Goal: Task Accomplishment & Management: Complete application form

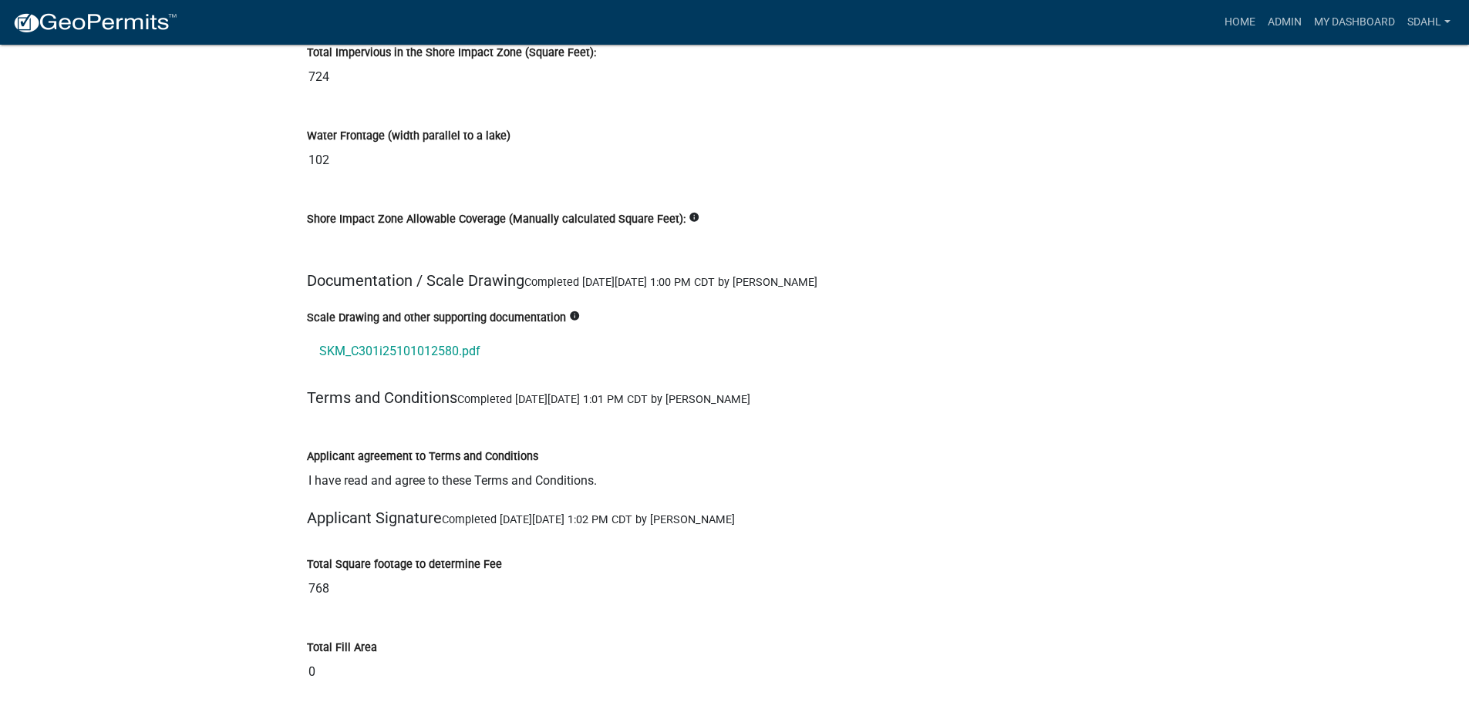
scroll to position [17656, 0]
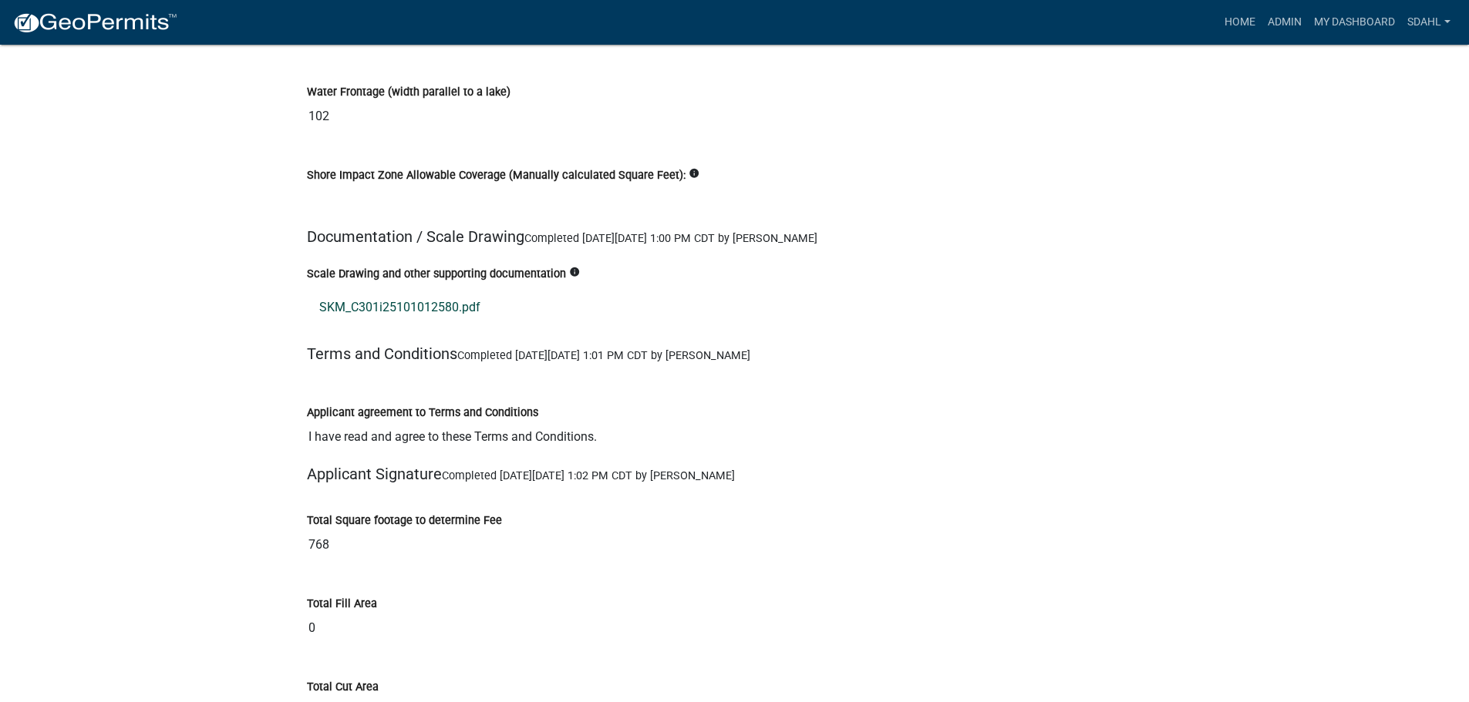
click at [443, 289] on link "SKM_C301i25101012580.pdf" at bounding box center [735, 307] width 856 height 37
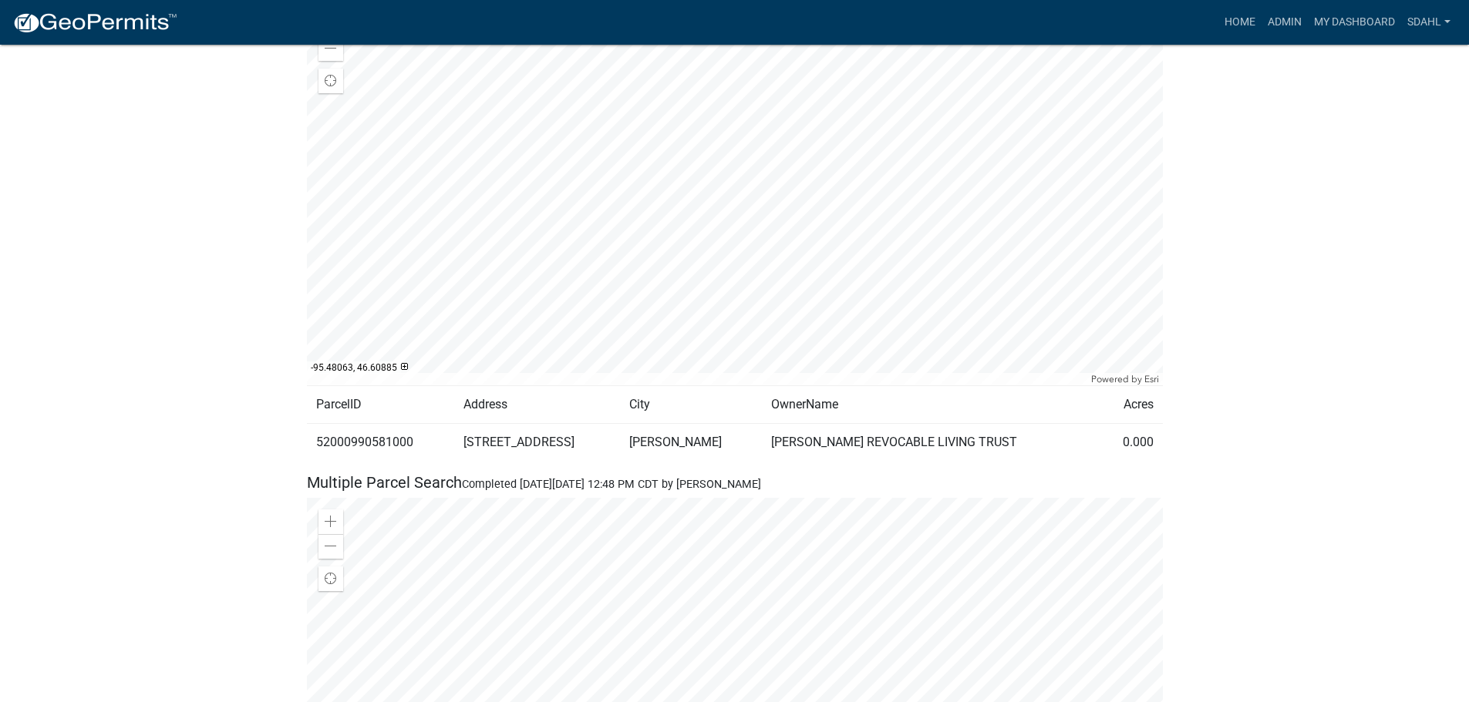
scroll to position [1234, 0]
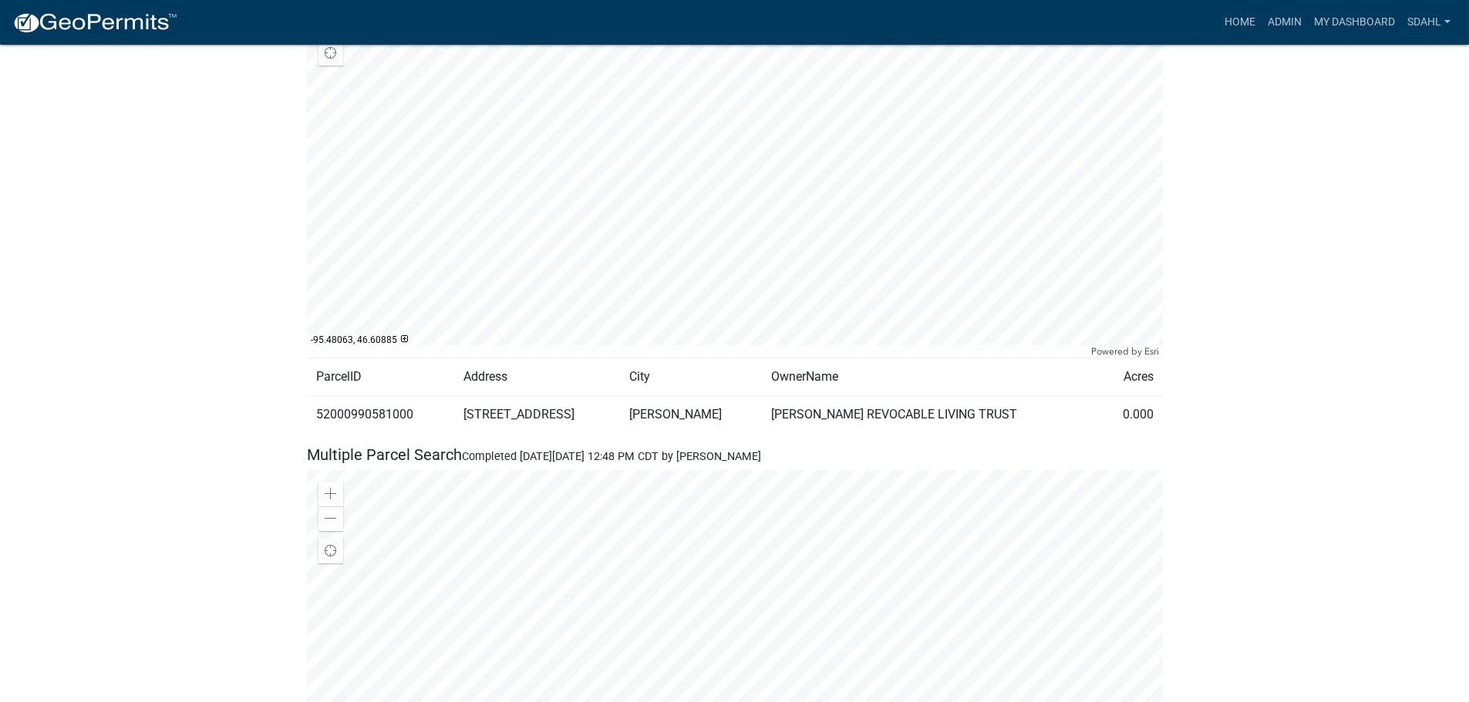
click at [376, 396] on td "52000990581000" at bounding box center [381, 415] width 148 height 38
copy td "52000990581000"
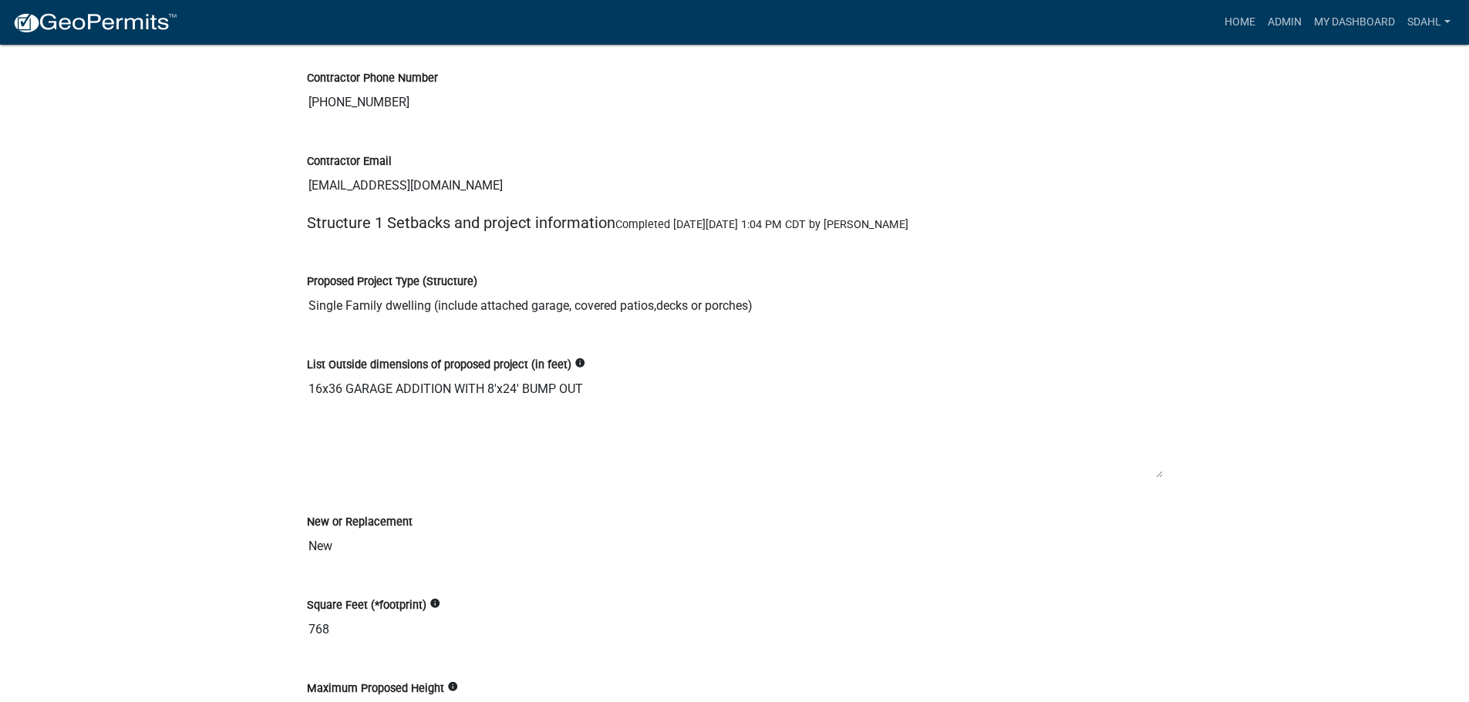
scroll to position [4330, 0]
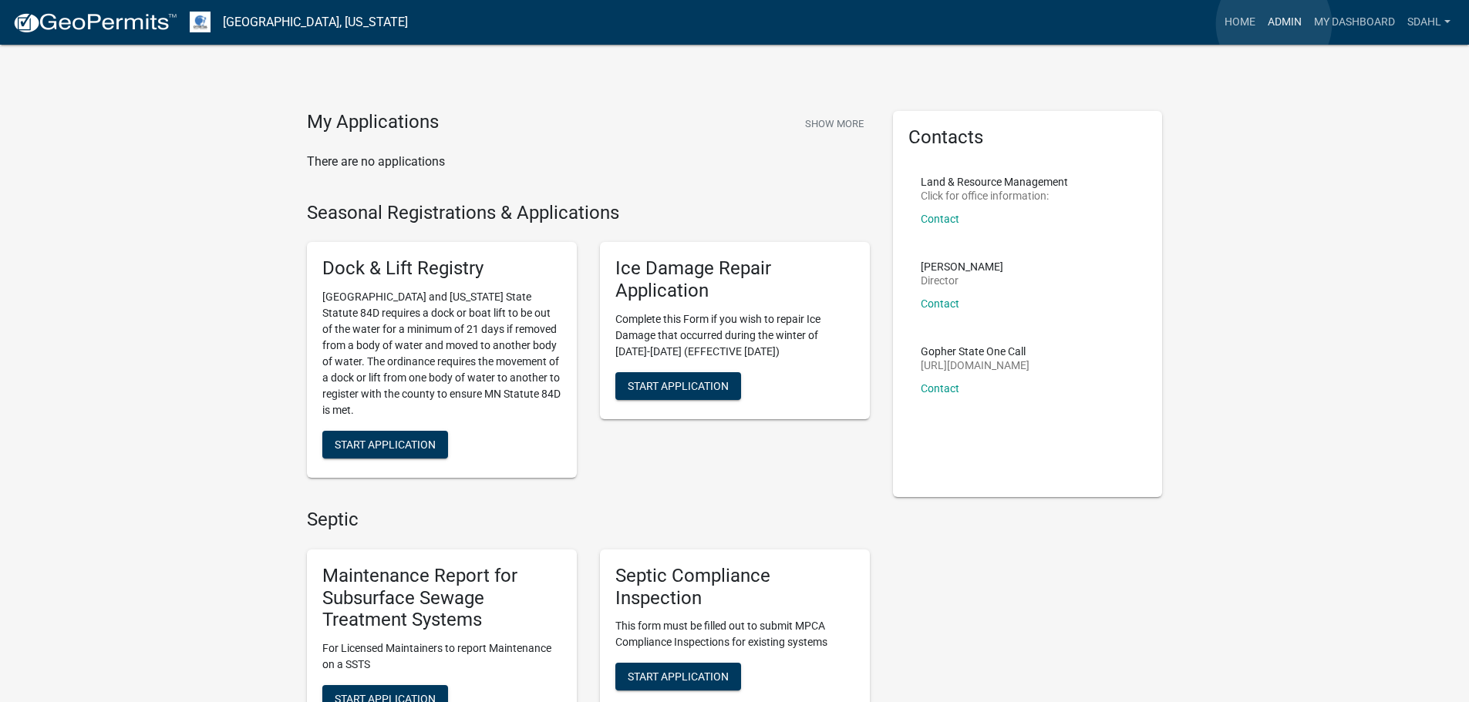
click at [1274, 24] on link "Admin" at bounding box center [1284, 22] width 46 height 29
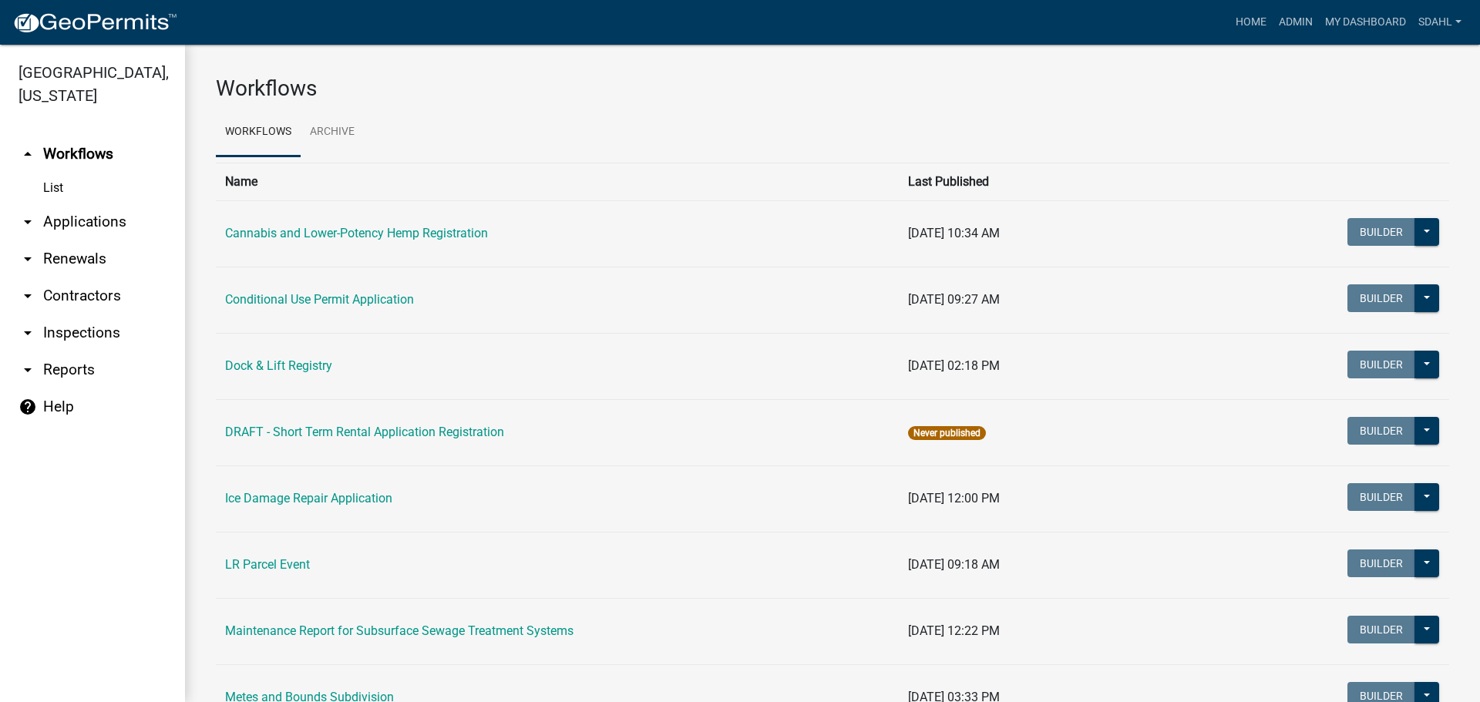
click at [59, 229] on link "arrow_drop_down Applications" at bounding box center [92, 222] width 185 height 37
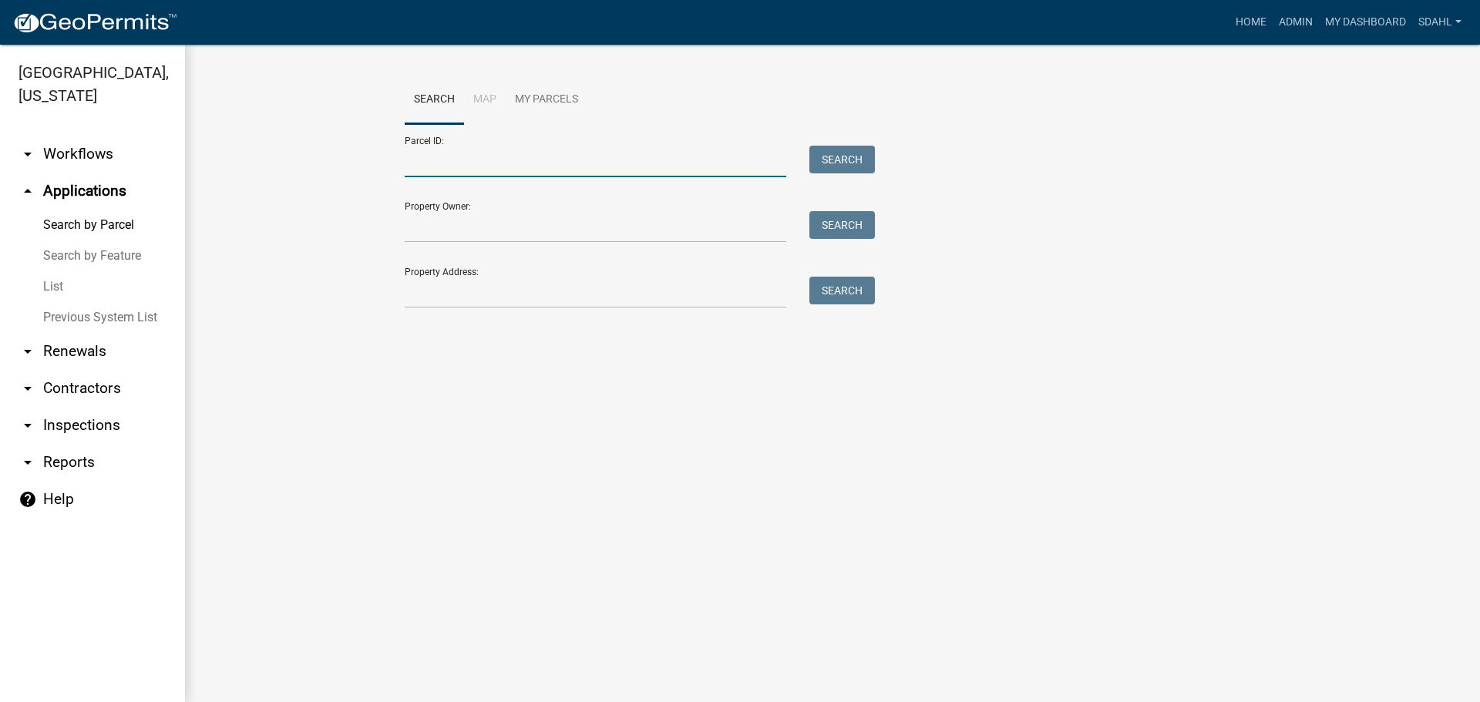
click at [480, 157] on input "Parcel ID:" at bounding box center [596, 162] width 382 height 32
paste input "52000990581000"
type input "52000990581000"
click at [845, 160] on button "Search" at bounding box center [843, 160] width 66 height 28
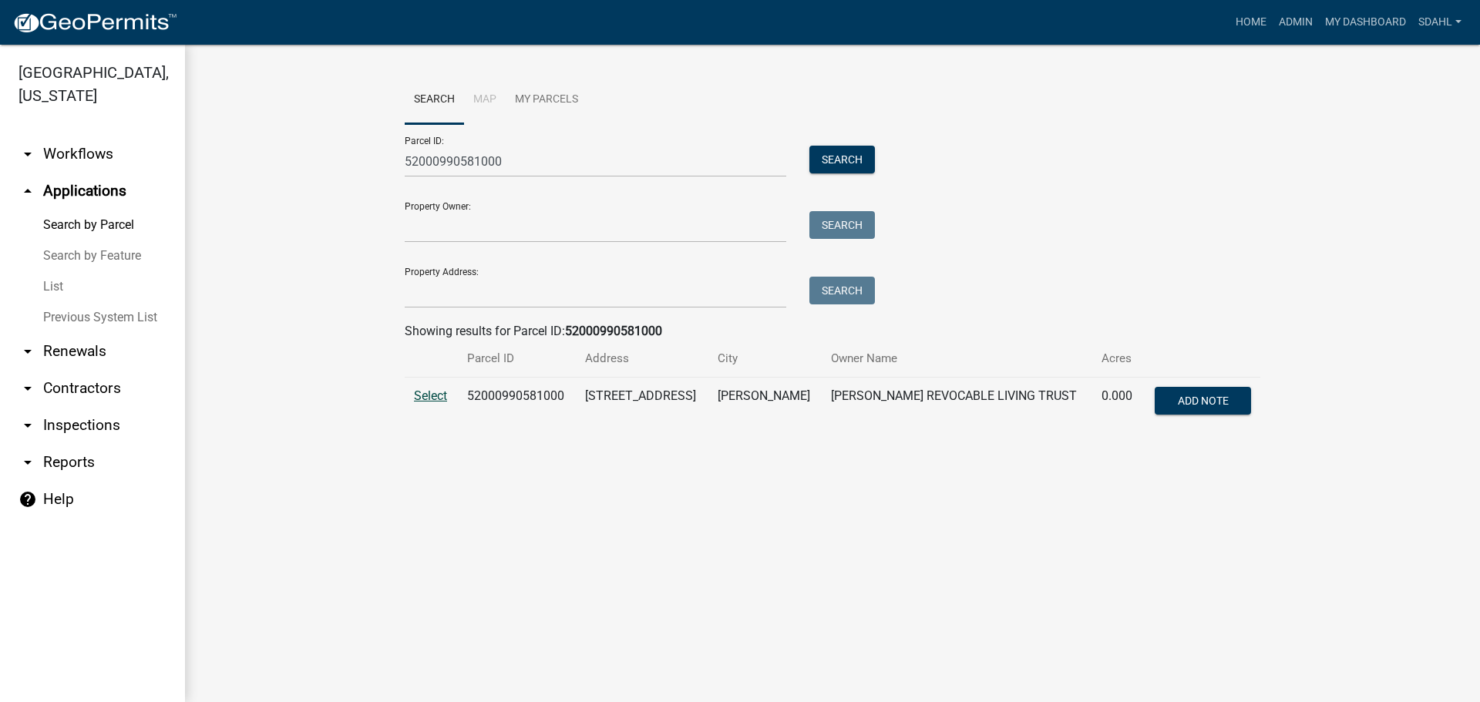
click at [428, 396] on span "Select" at bounding box center [430, 396] width 33 height 15
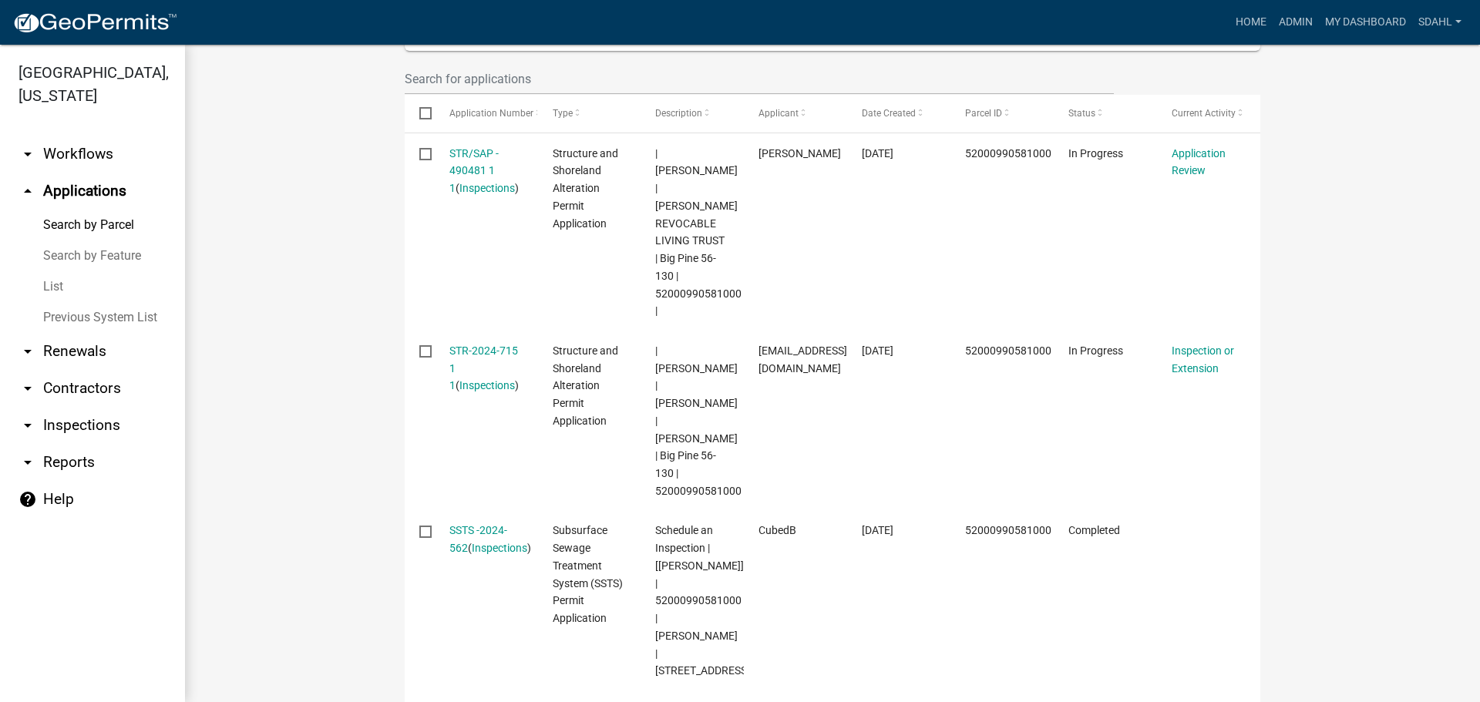
scroll to position [463, 0]
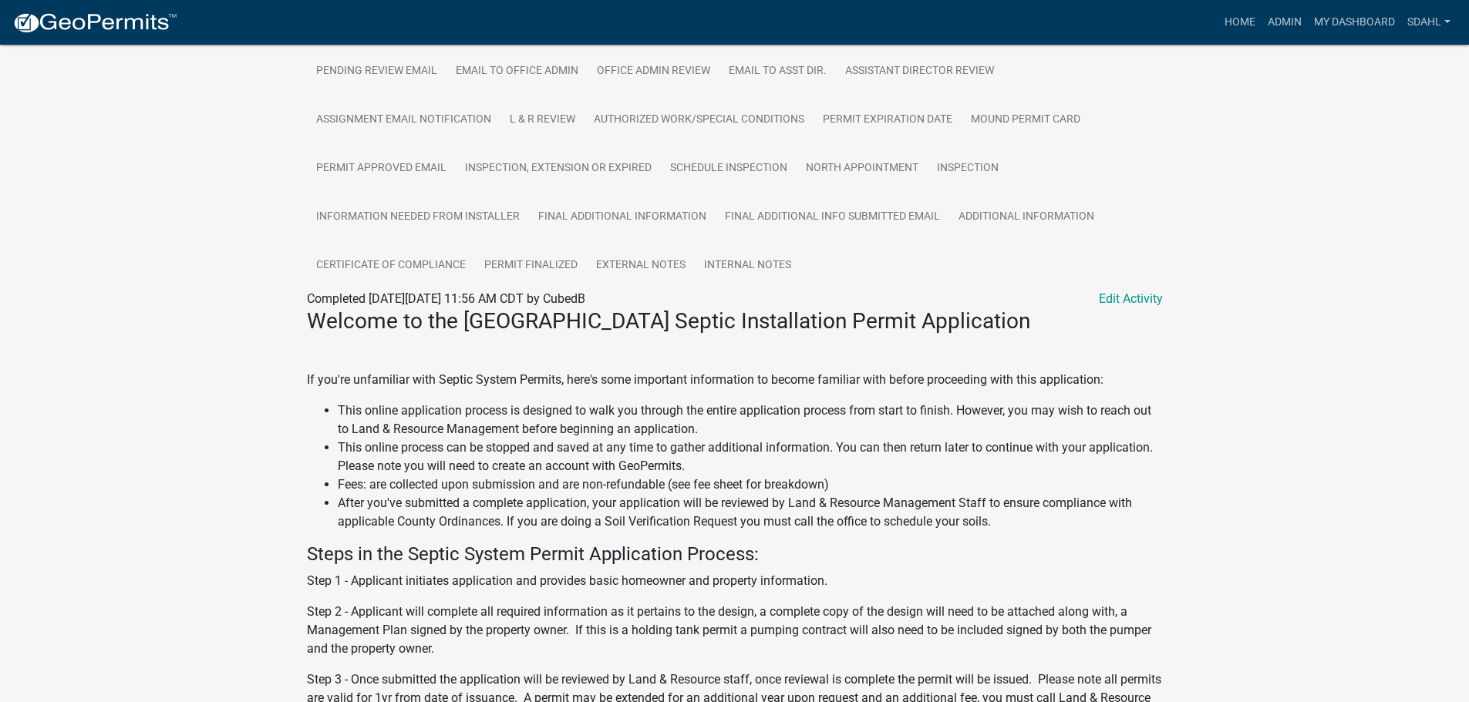
scroll to position [463, 0]
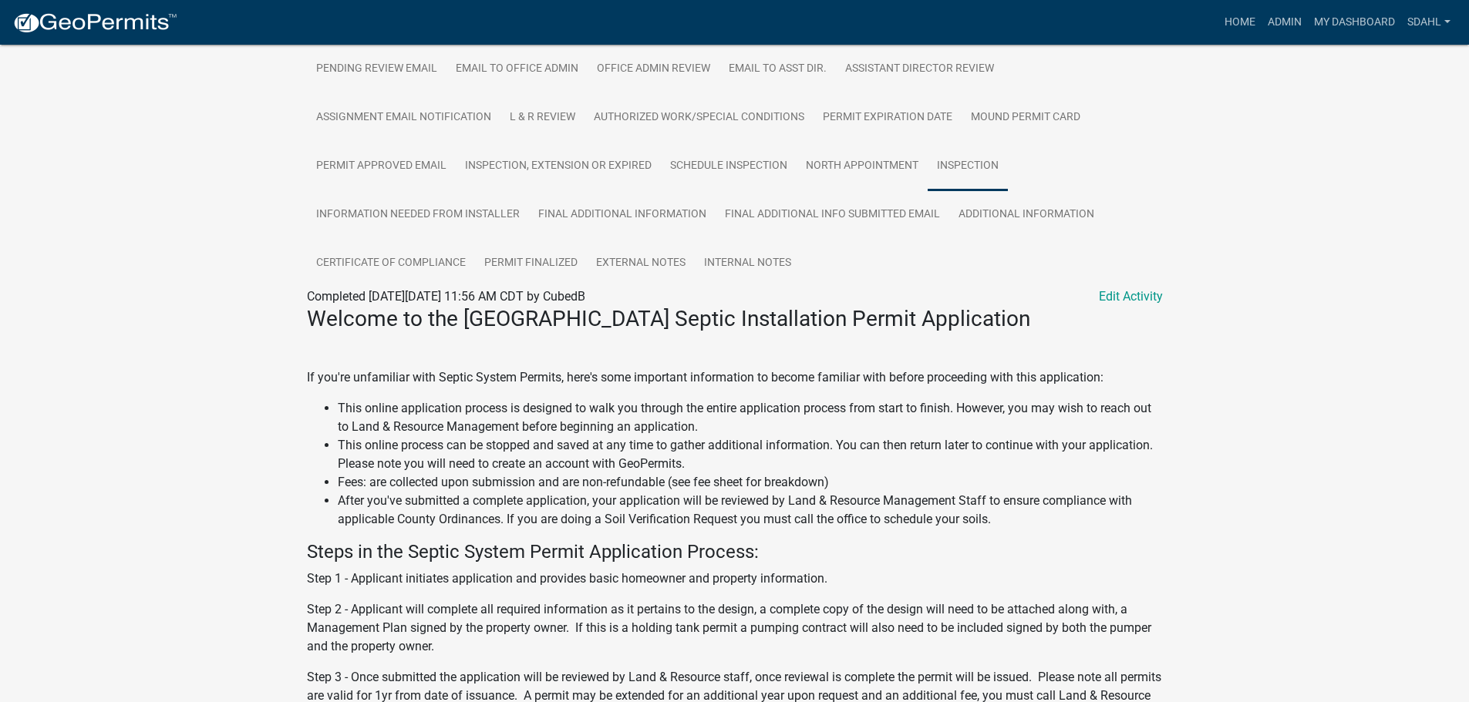
click at [990, 184] on link "Inspection" at bounding box center [968, 166] width 80 height 49
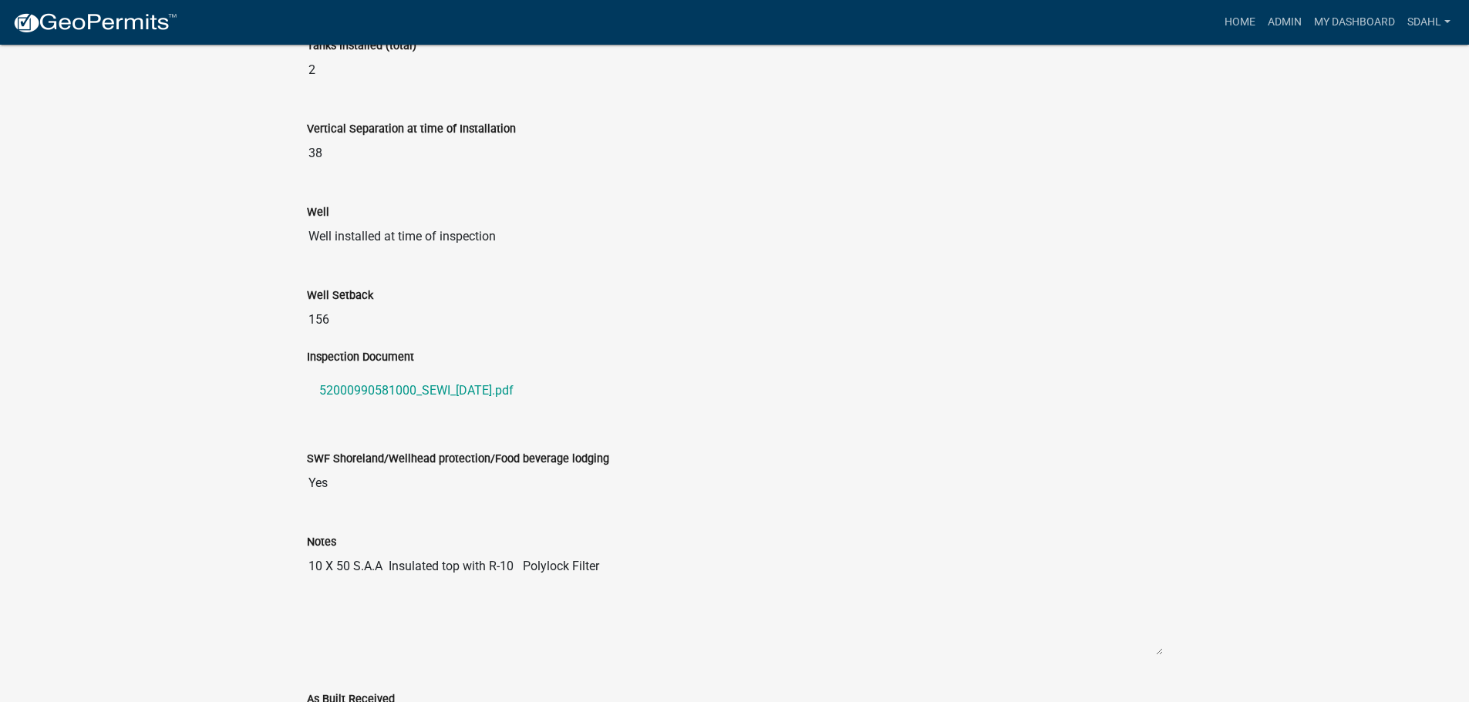
scroll to position [1025, 0]
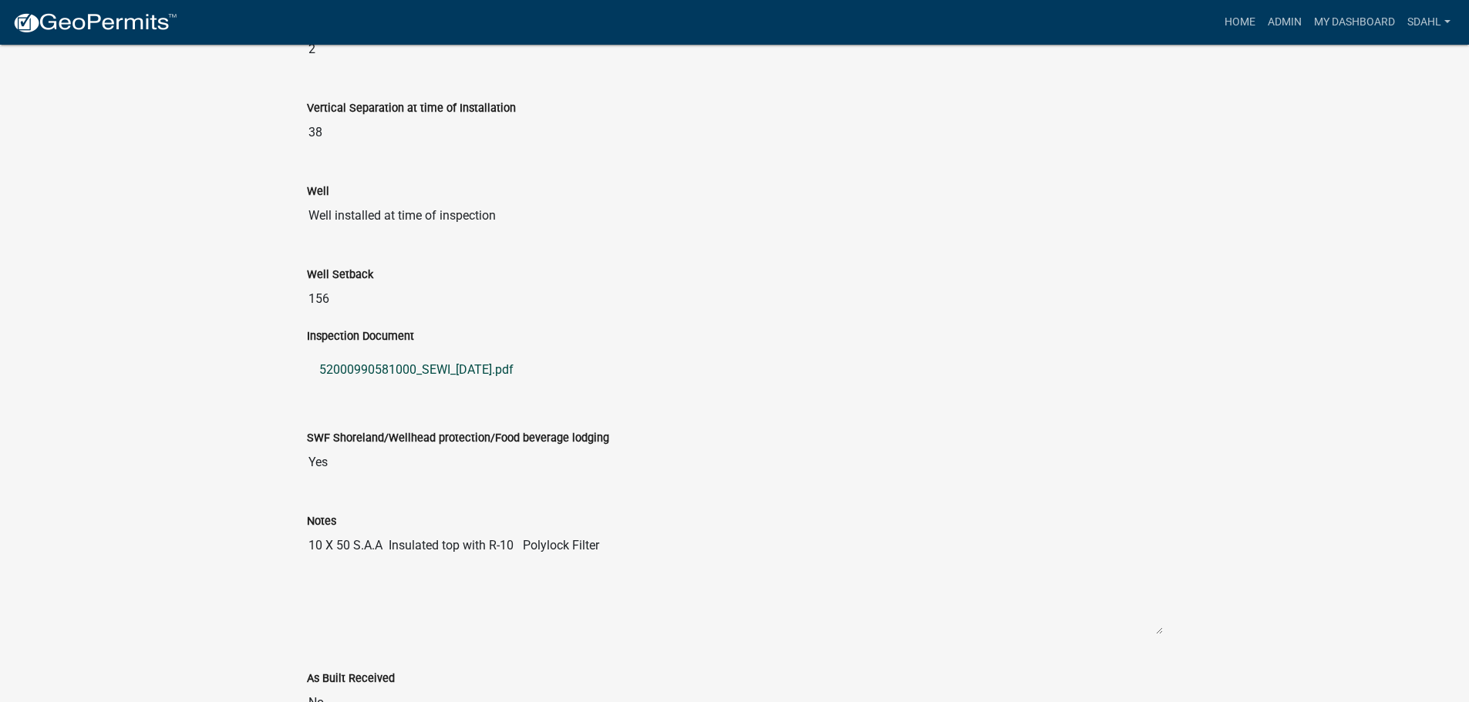
click at [415, 389] on link "52000990581000_SEWI_2024-11-07.pdf" at bounding box center [735, 370] width 856 height 37
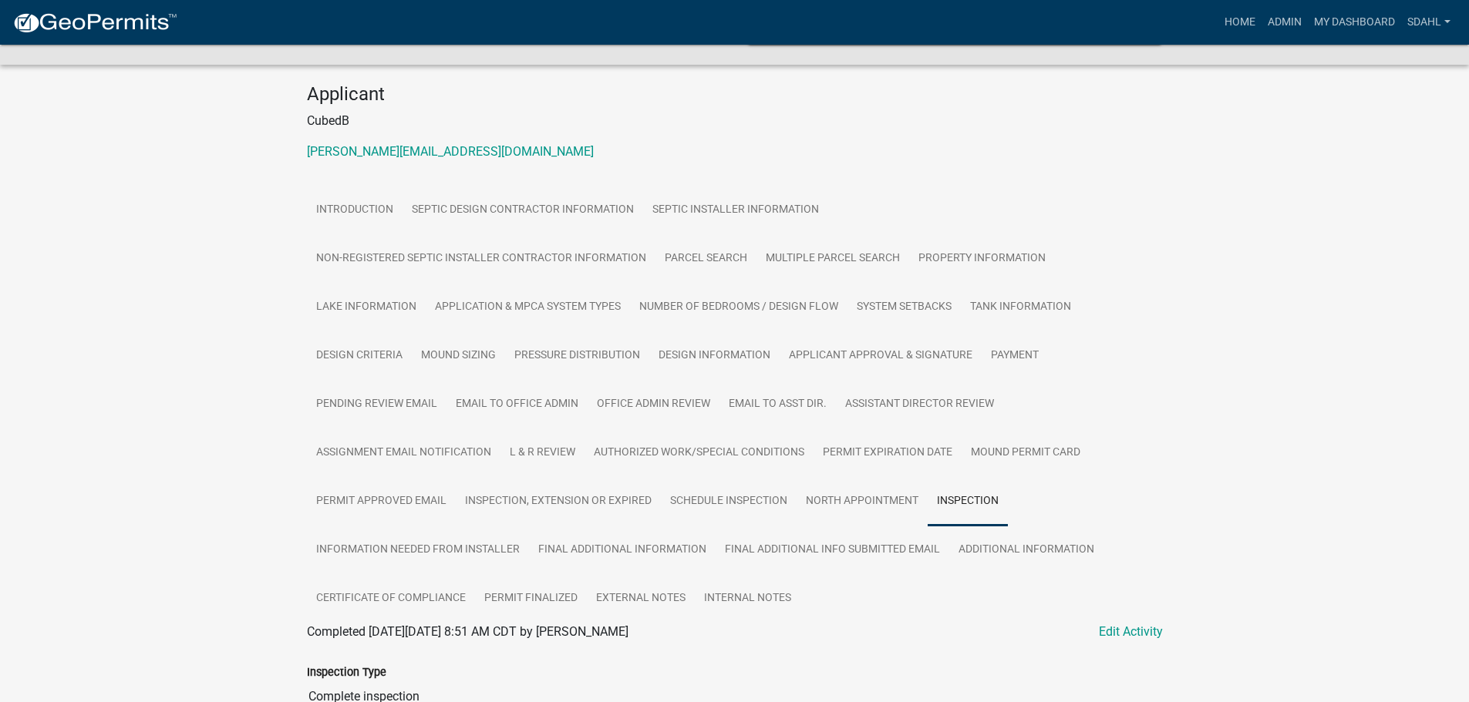
scroll to position [154, 0]
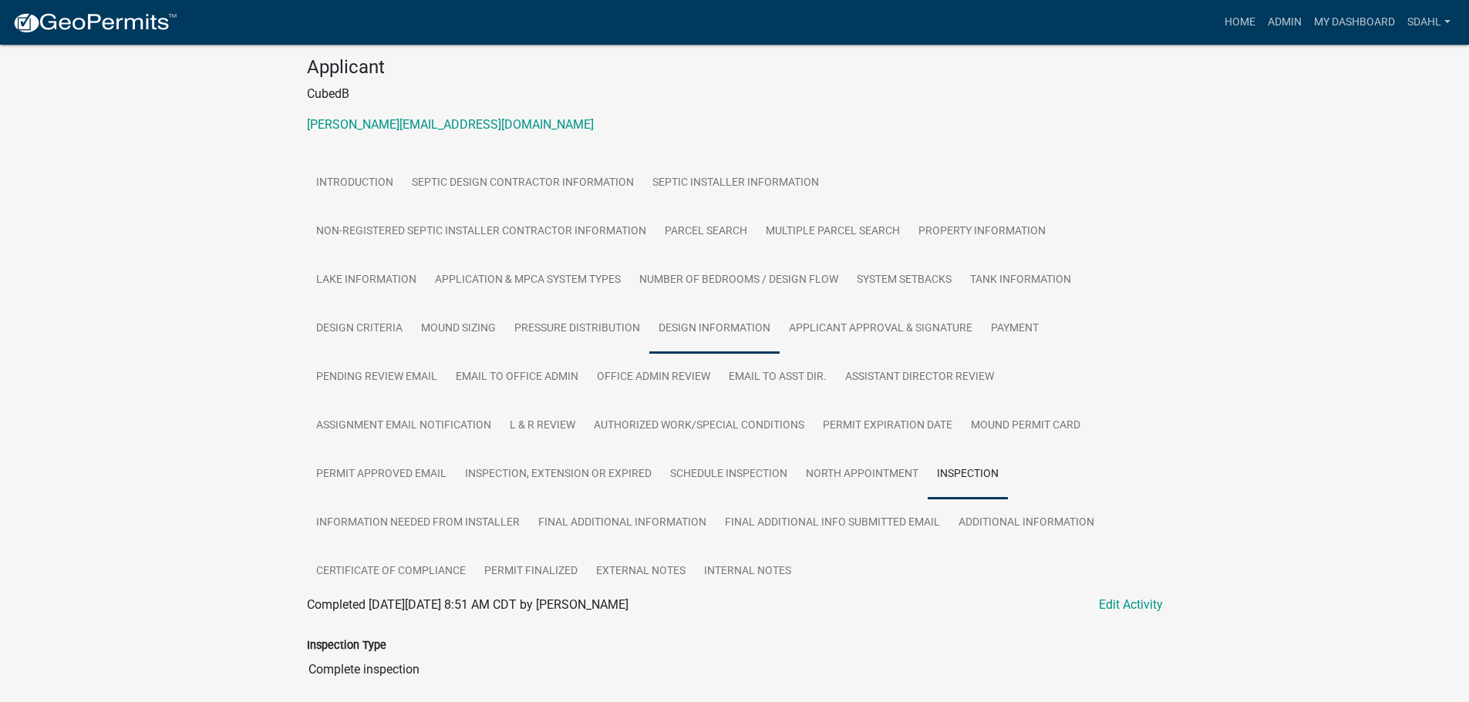
click at [689, 347] on link "Design Information" at bounding box center [714, 329] width 130 height 49
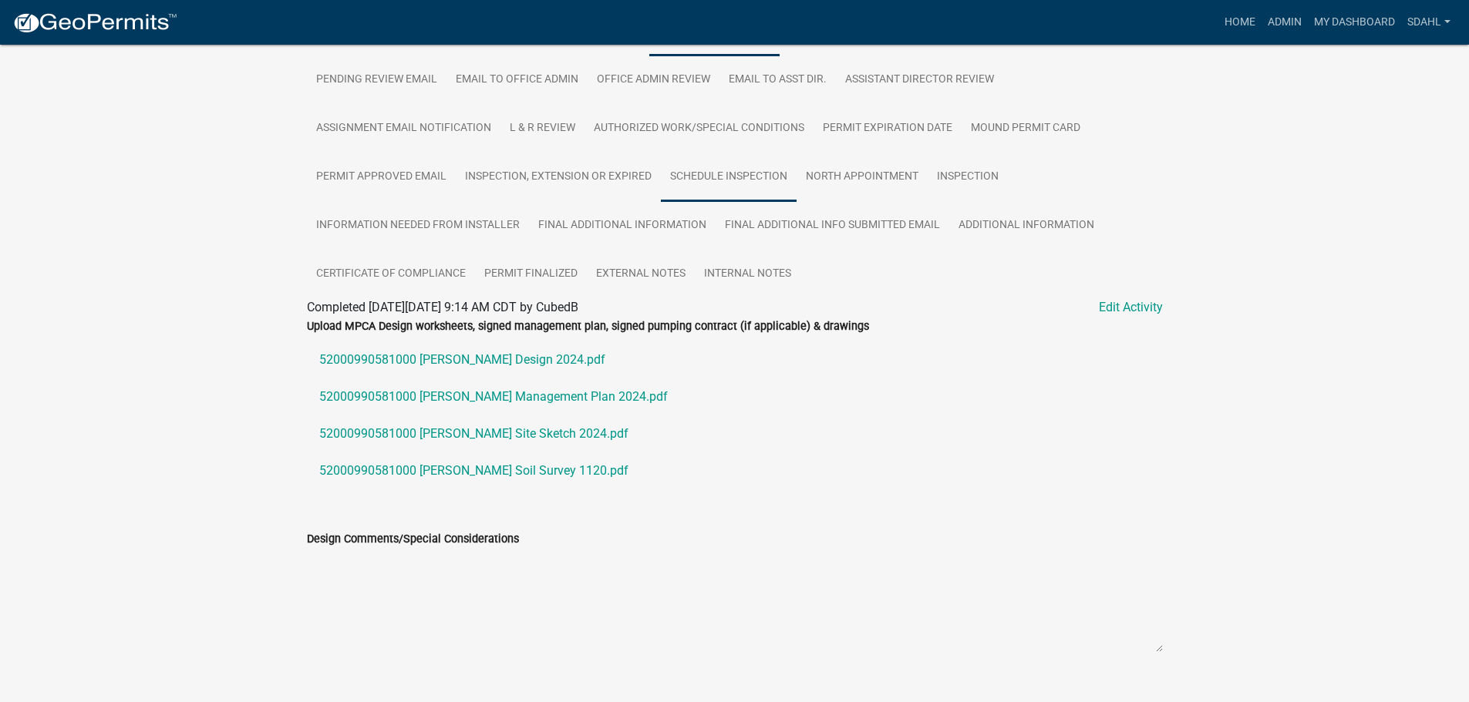
scroll to position [463, 0]
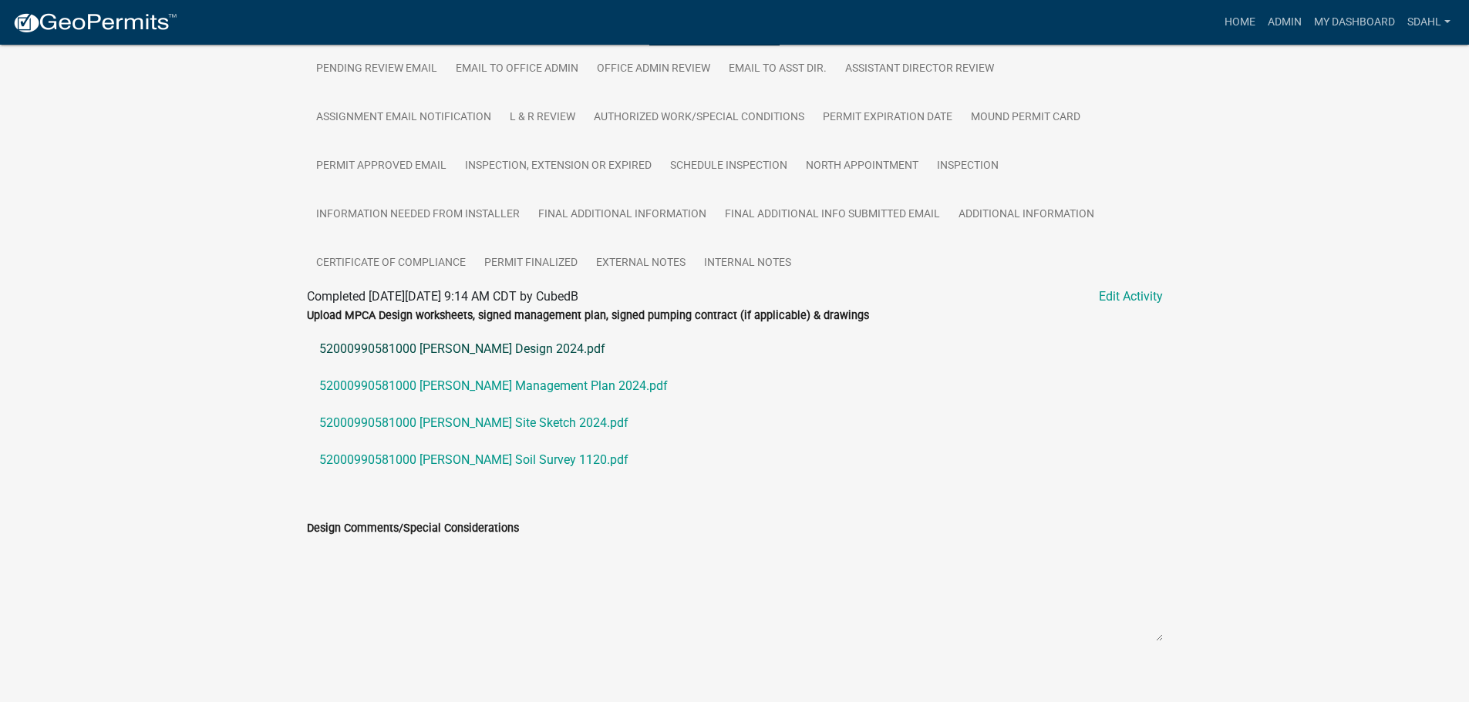
click at [483, 368] on link "52000990581000 Hunt Design 2024.pdf" at bounding box center [735, 349] width 856 height 37
click at [431, 286] on link "Certificate of Compliance" at bounding box center [391, 263] width 168 height 49
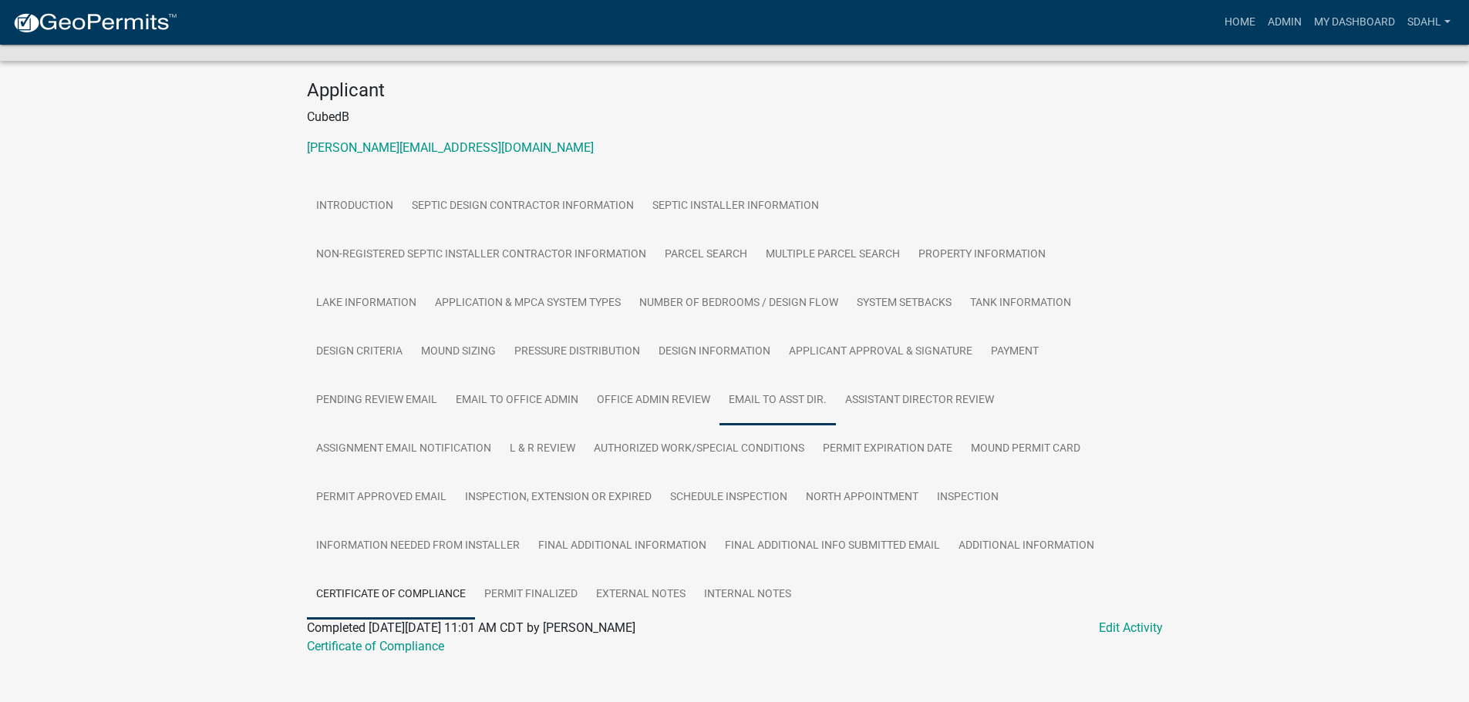
scroll to position [168, 0]
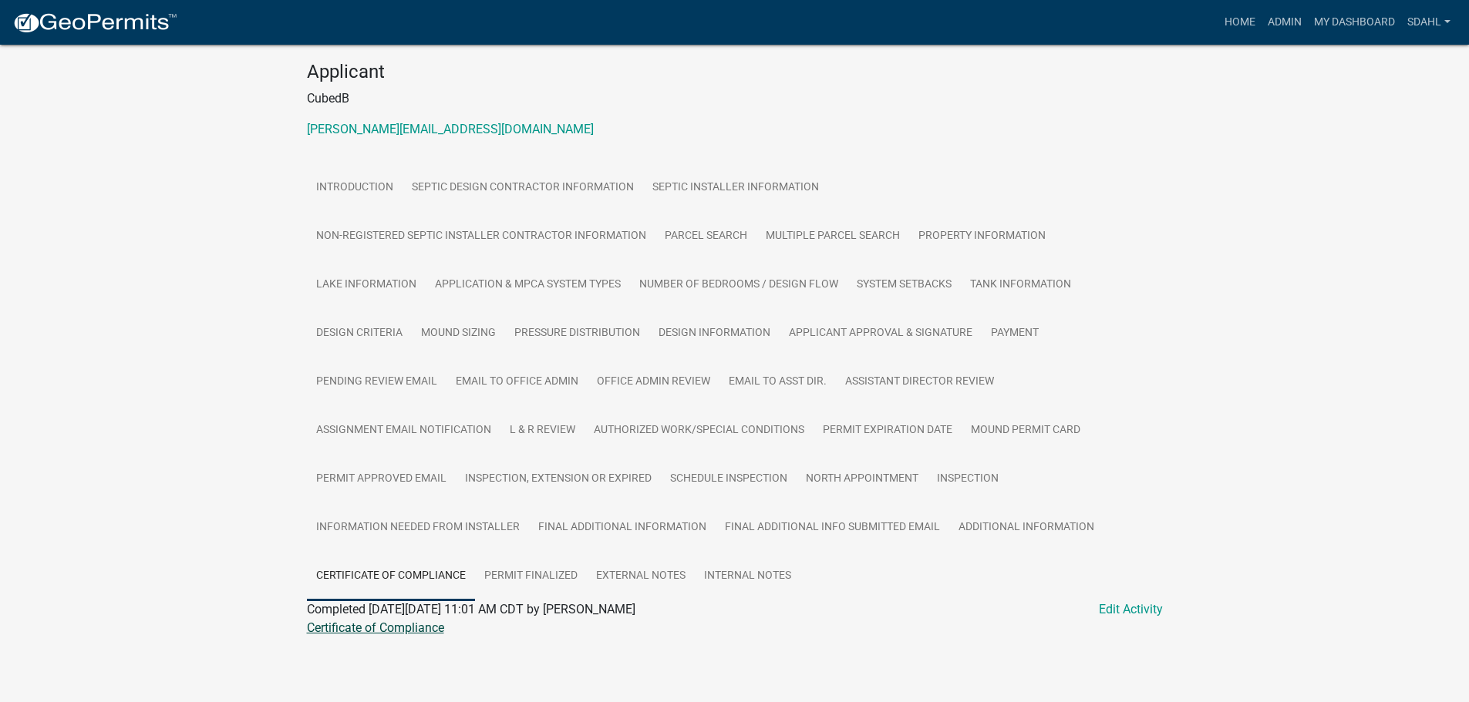
click at [419, 634] on link "Certificate of Compliance" at bounding box center [375, 628] width 137 height 15
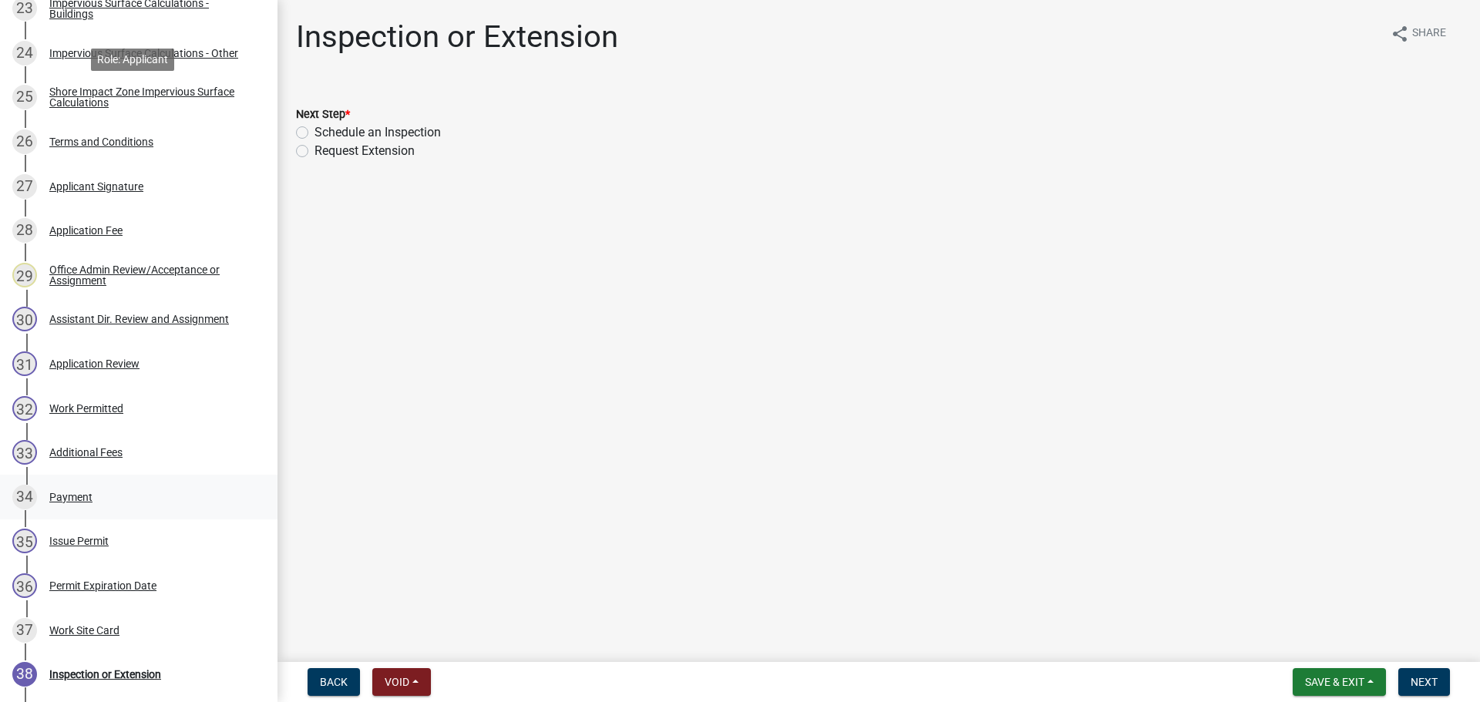
scroll to position [1388, 0]
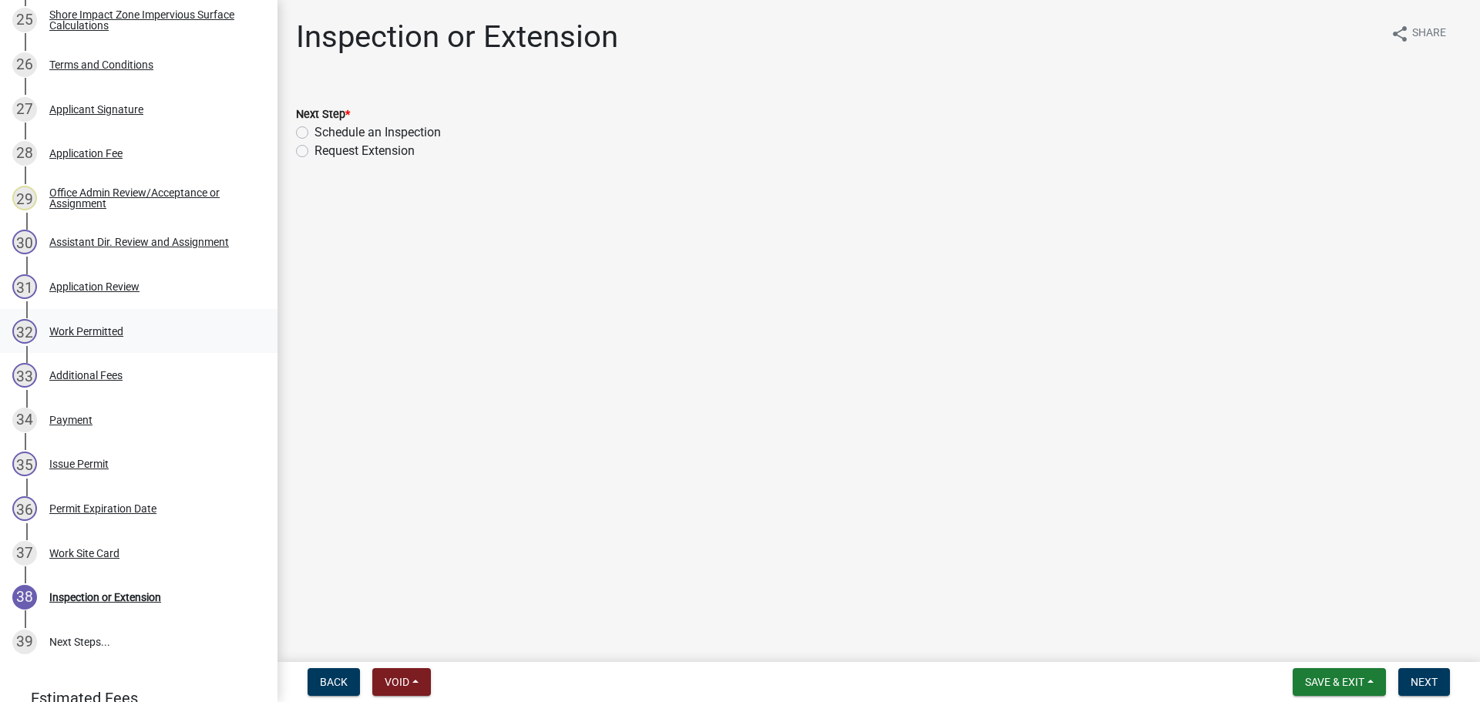
click at [89, 332] on div "Work Permitted" at bounding box center [86, 331] width 74 height 11
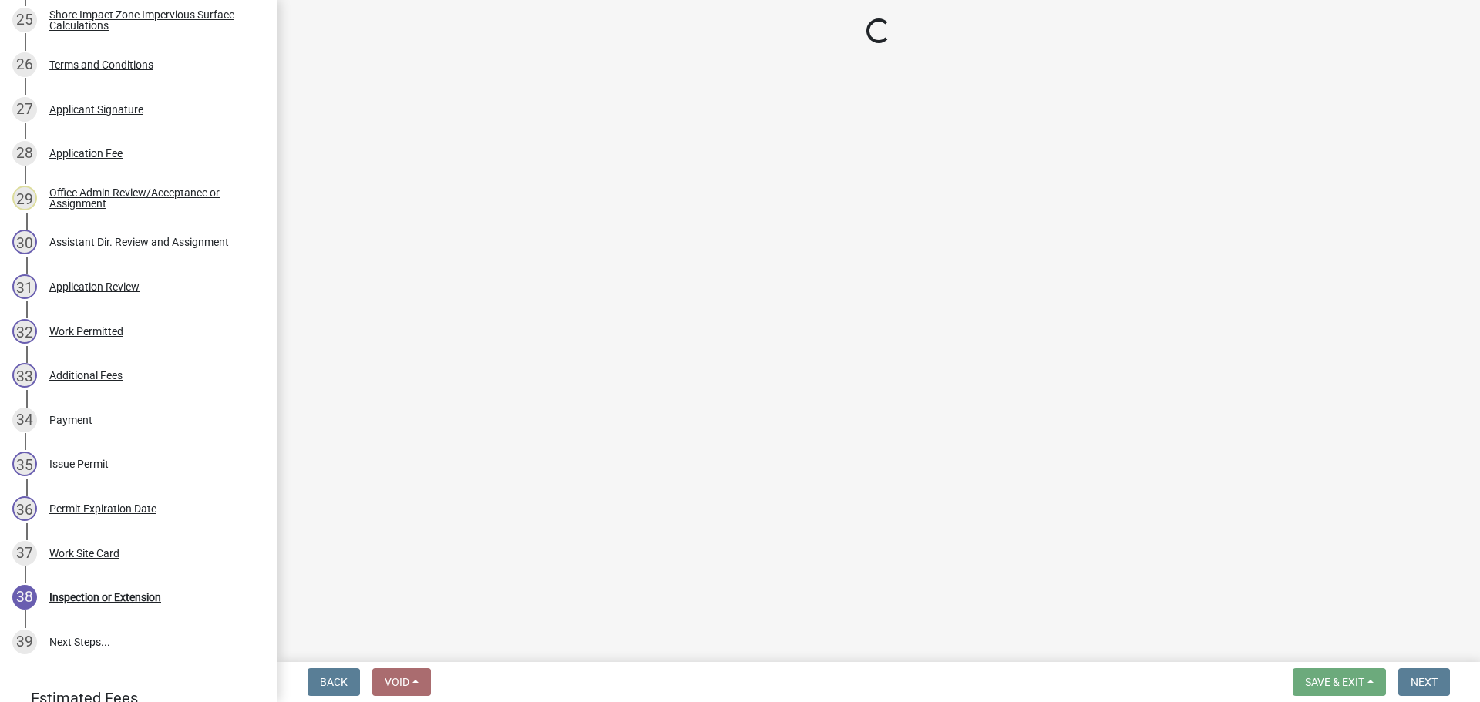
select select "f6a741f6-6d10-4601-9562-2e8ce244b7e0"
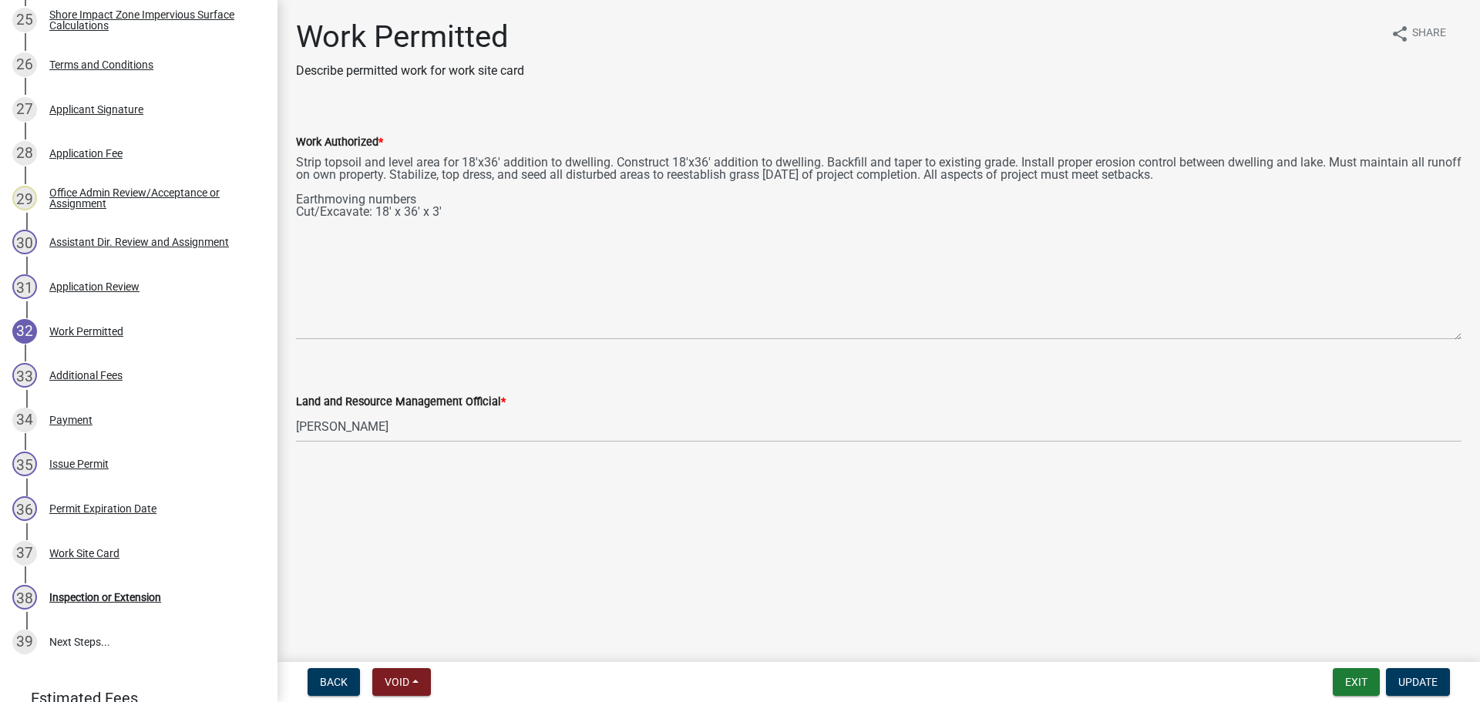
drag, startPoint x: 1458, startPoint y: 219, endPoint x: 1411, endPoint y: 334, distance: 124.1
click at [1411, 334] on textarea "Strip topsoil and level area for 18'x36' addition to dwelling. Construct 18'x36…" at bounding box center [879, 245] width 1166 height 189
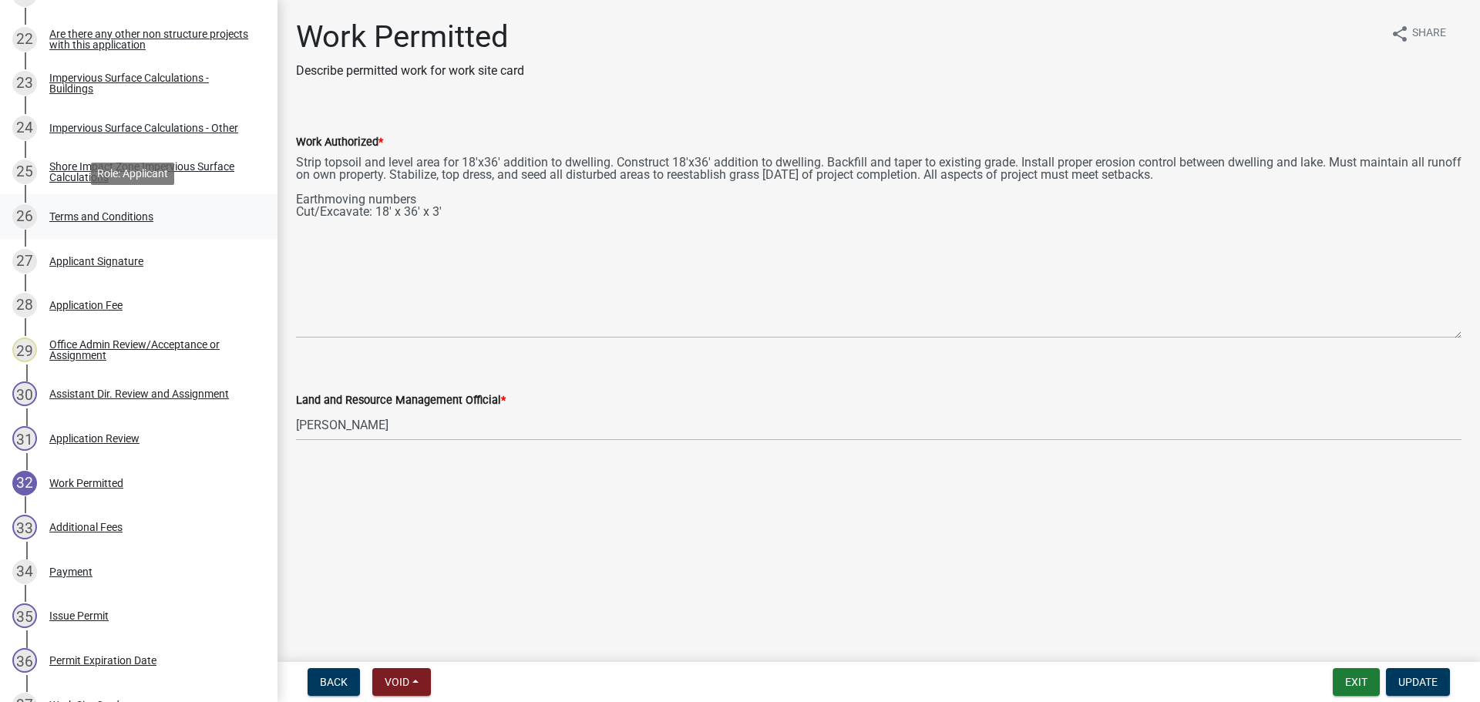
scroll to position [1234, 0]
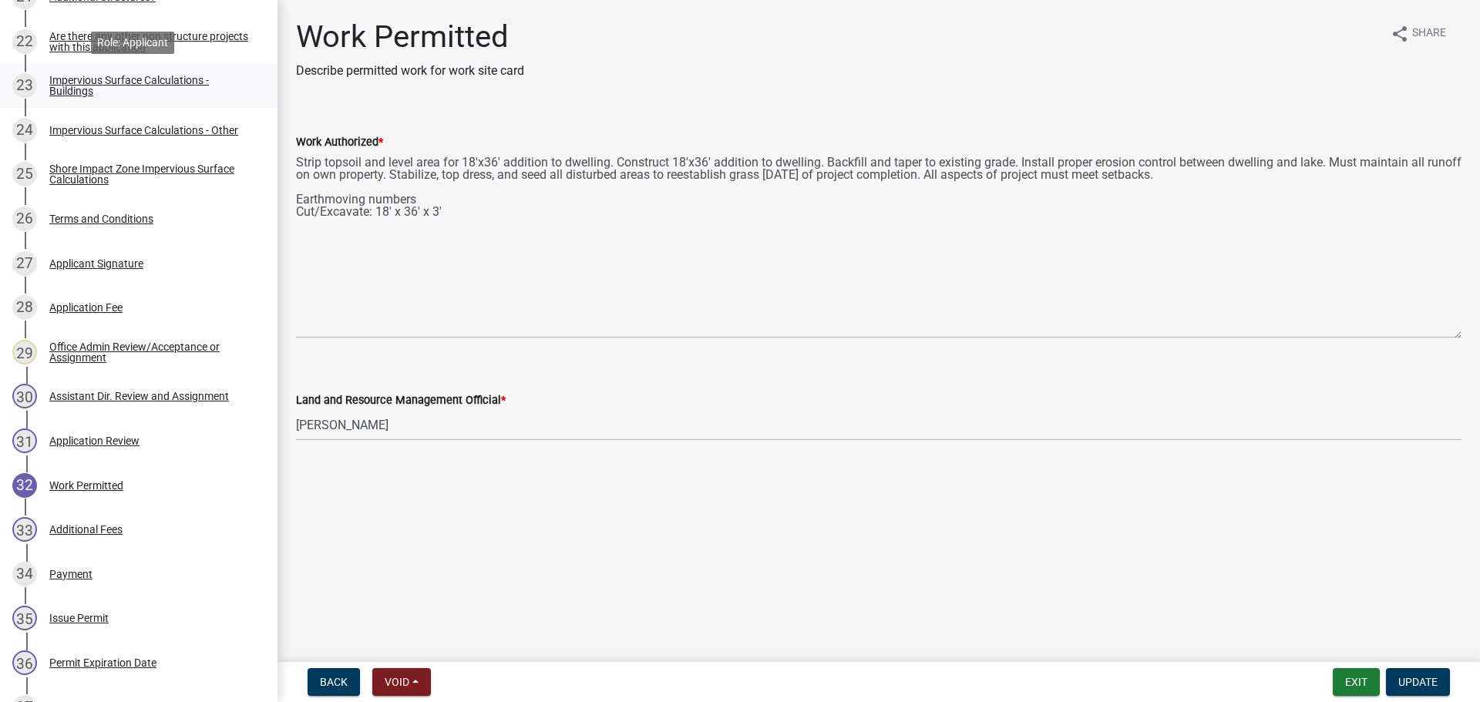
click at [119, 79] on div "Impervious Surface Calculations - Buildings" at bounding box center [151, 86] width 204 height 22
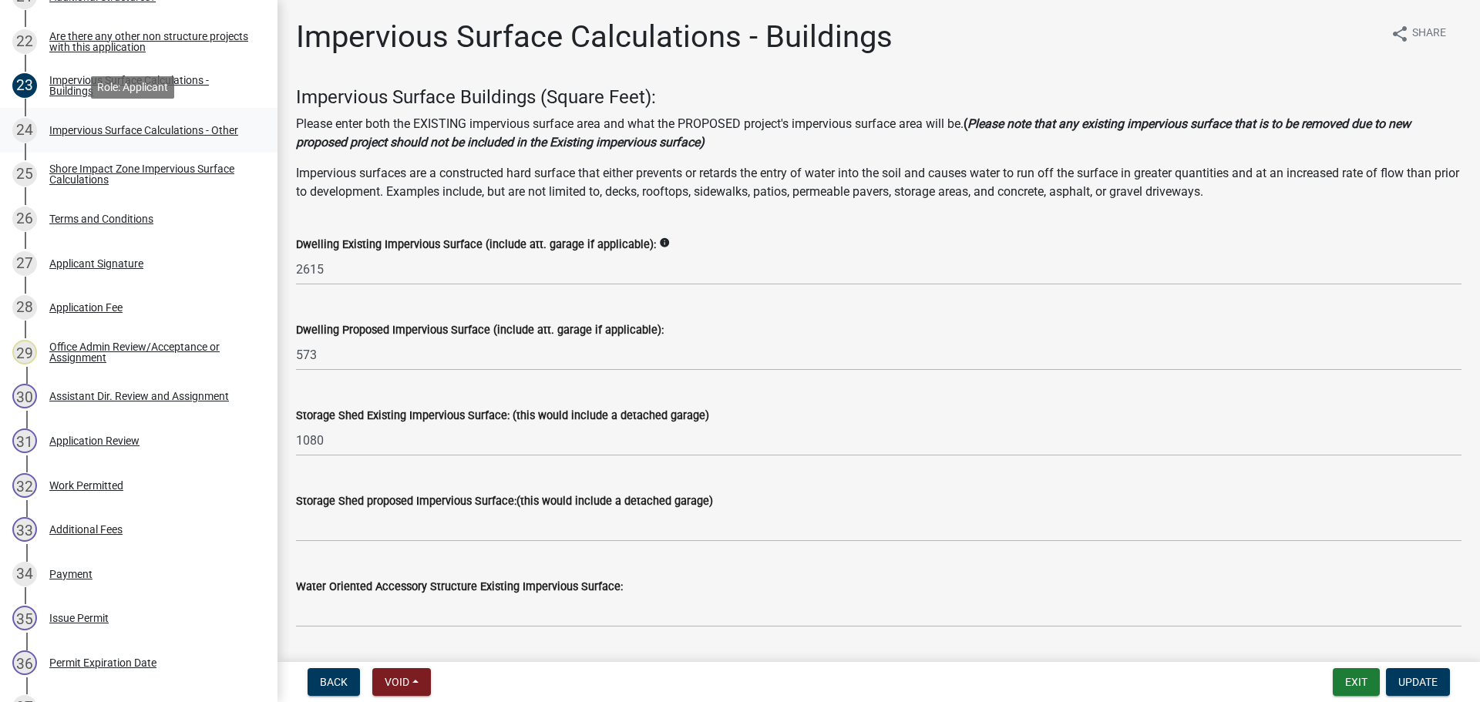
click at [109, 130] on div "Impervious Surface Calculations - Other" at bounding box center [143, 130] width 189 height 11
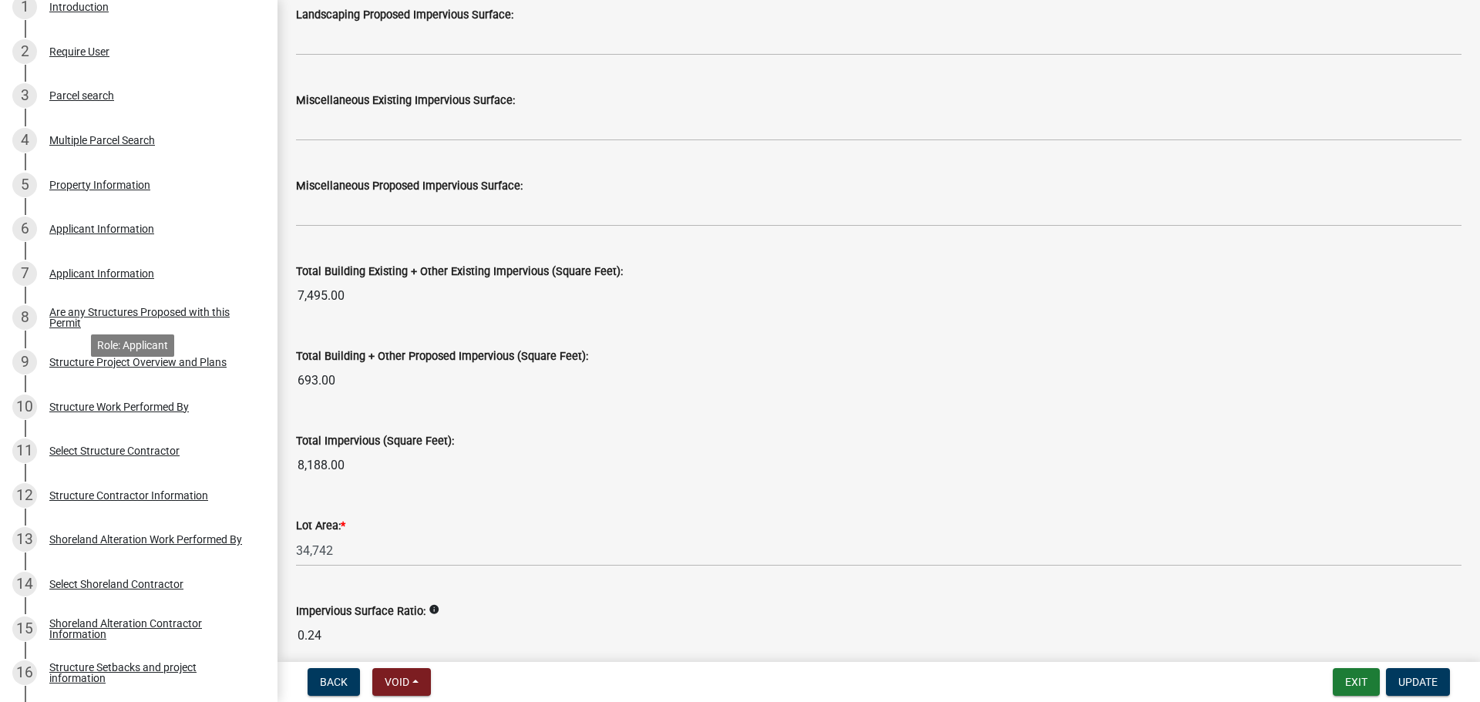
scroll to position [308, 0]
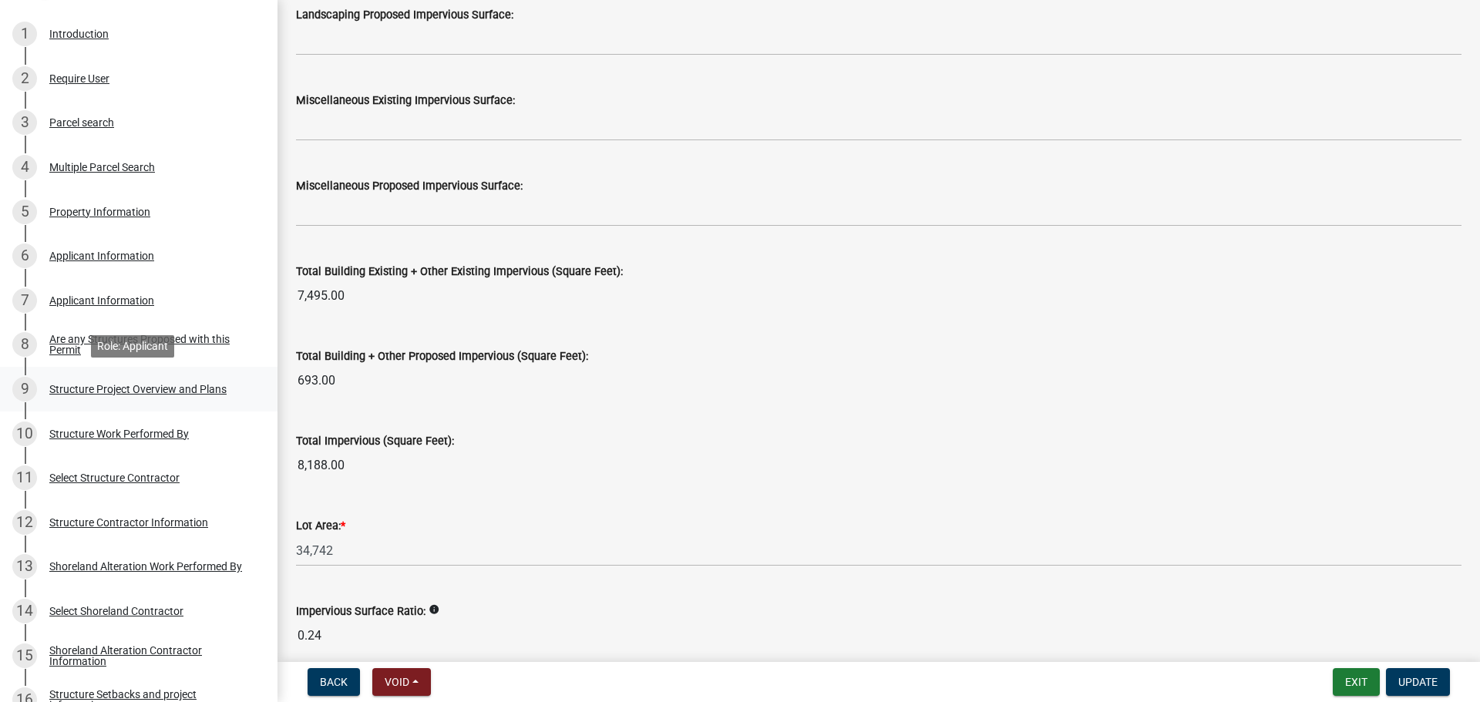
click at [164, 388] on div "Structure Project Overview and Plans" at bounding box center [137, 389] width 177 height 11
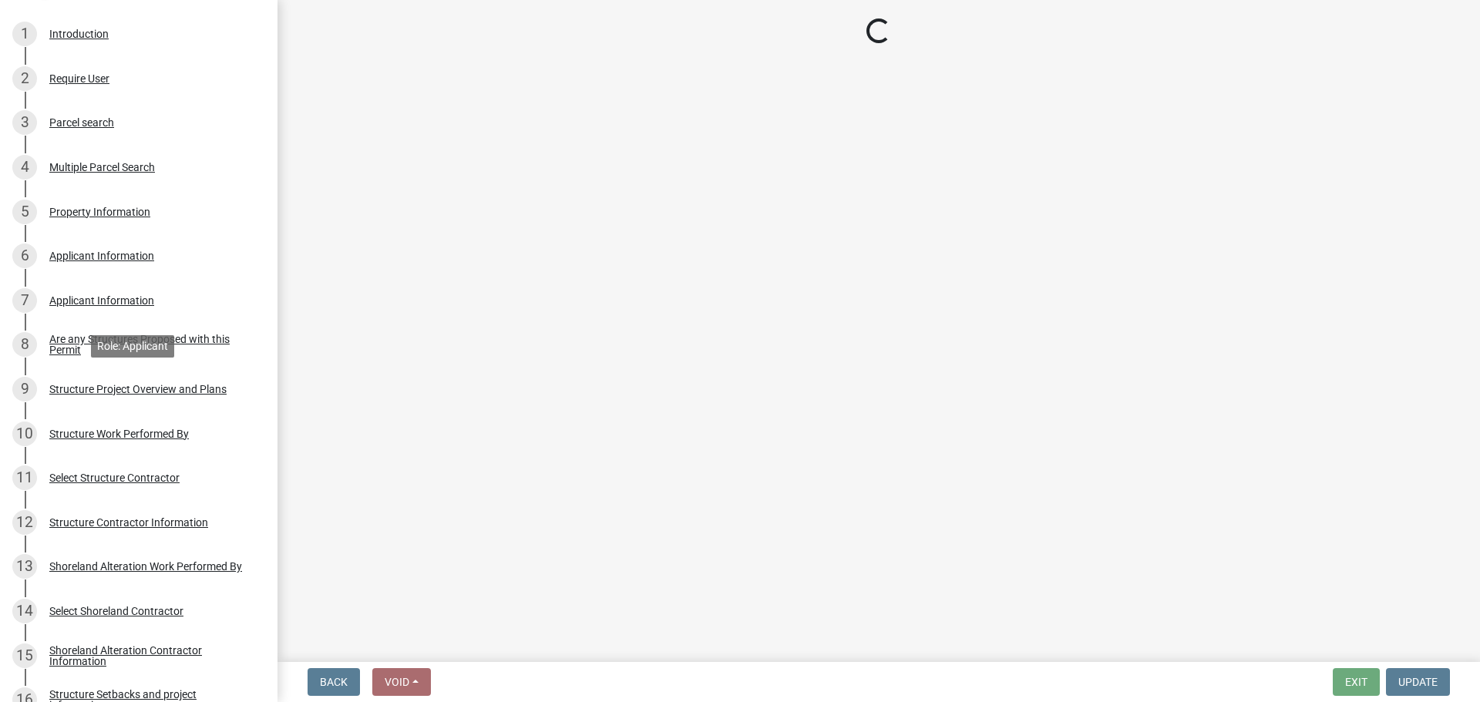
scroll to position [0, 0]
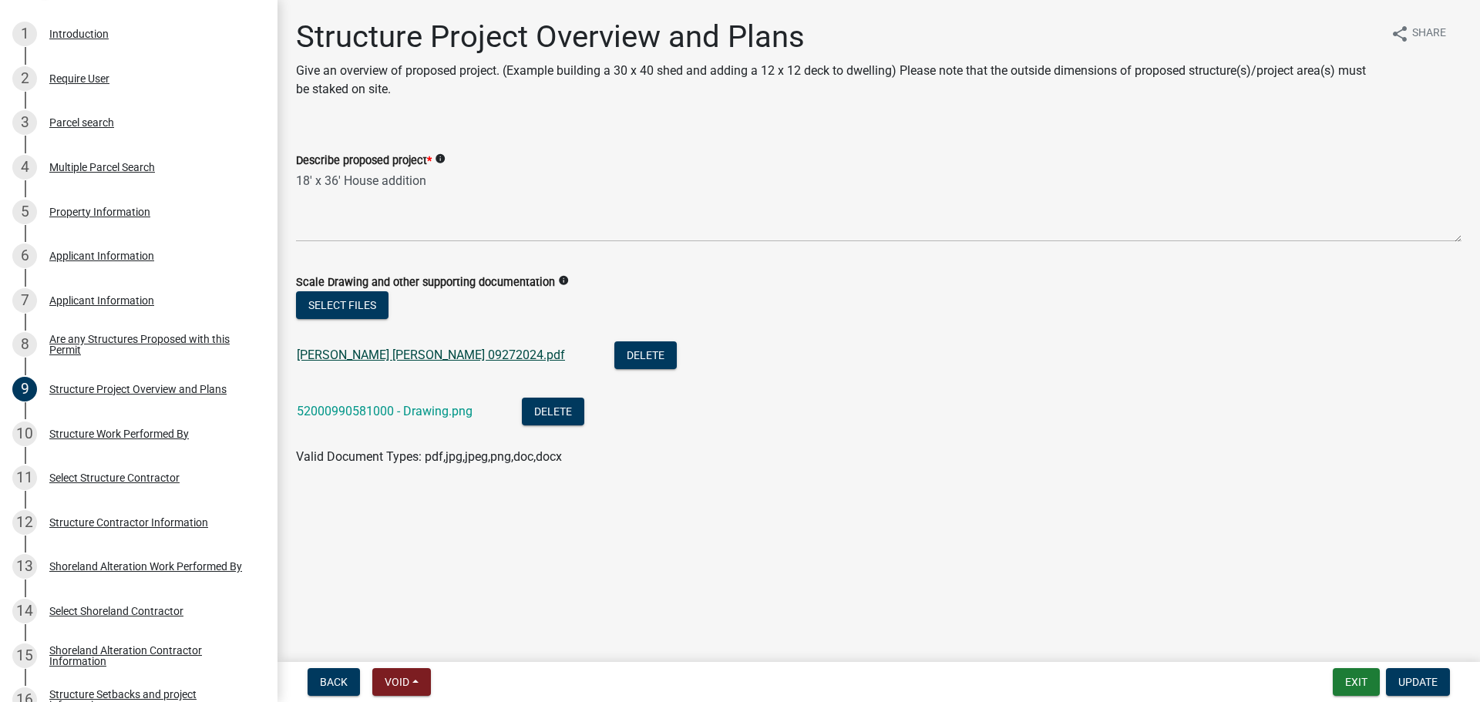
click at [426, 356] on link "Hunt Tim Pam 09272024.pdf" at bounding box center [431, 355] width 268 height 15
click at [370, 416] on link "52000990581000 - Drawing.png" at bounding box center [385, 411] width 176 height 15
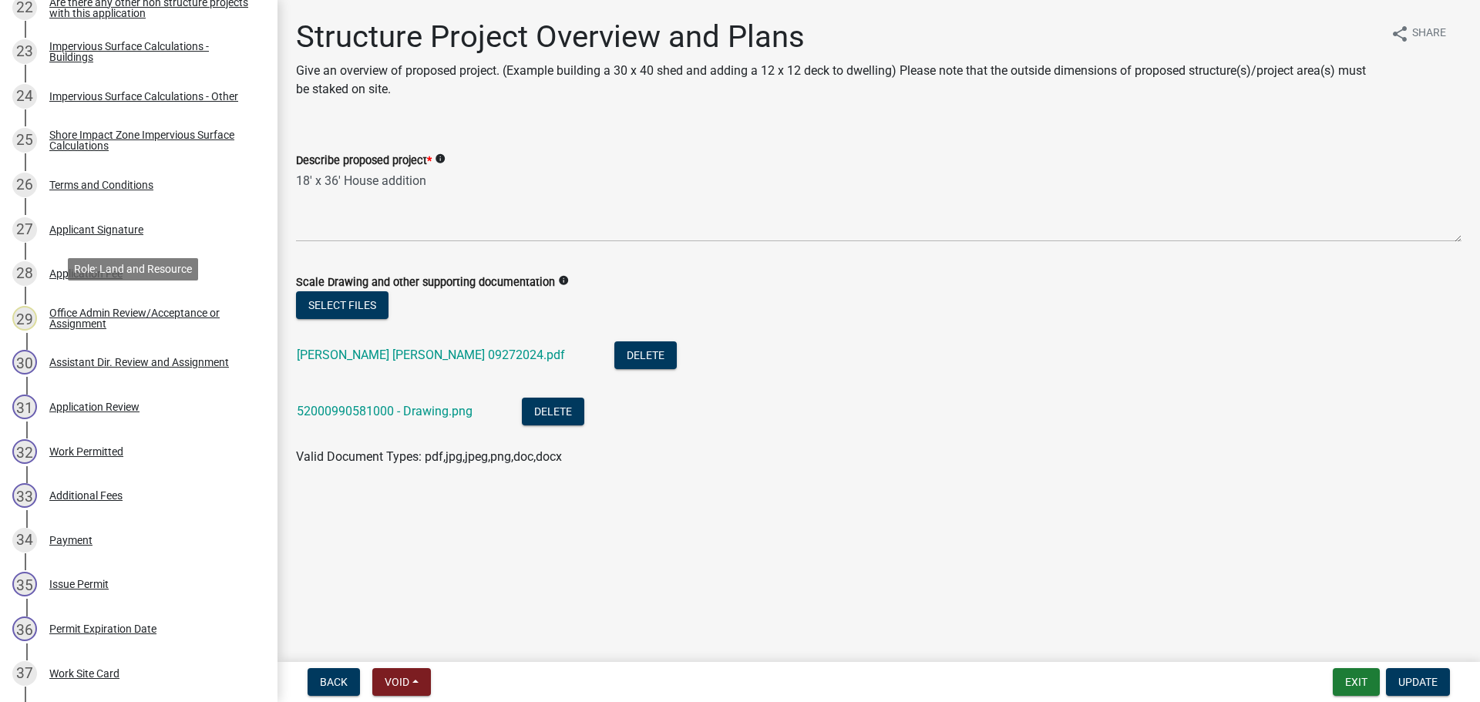
scroll to position [1388, 0]
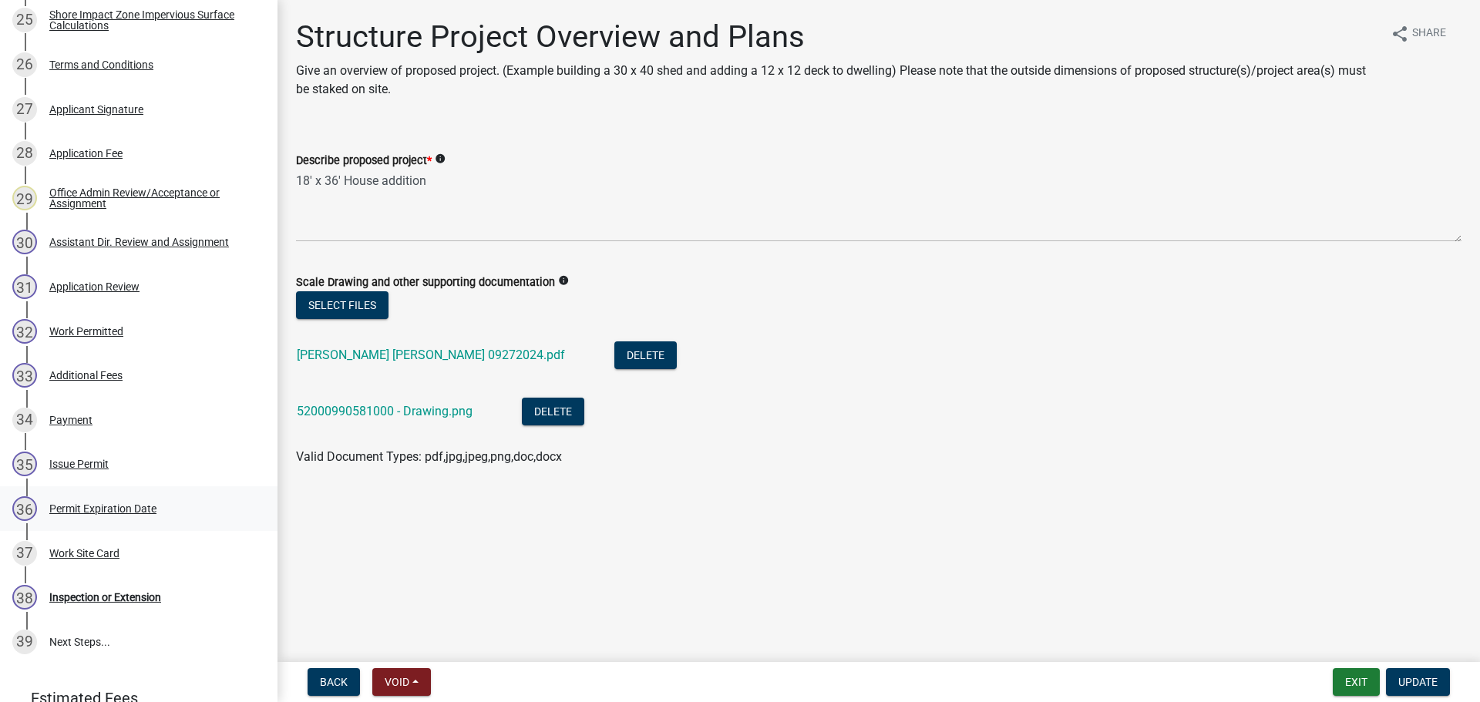
click at [131, 507] on div "Permit Expiration Date" at bounding box center [102, 508] width 107 height 11
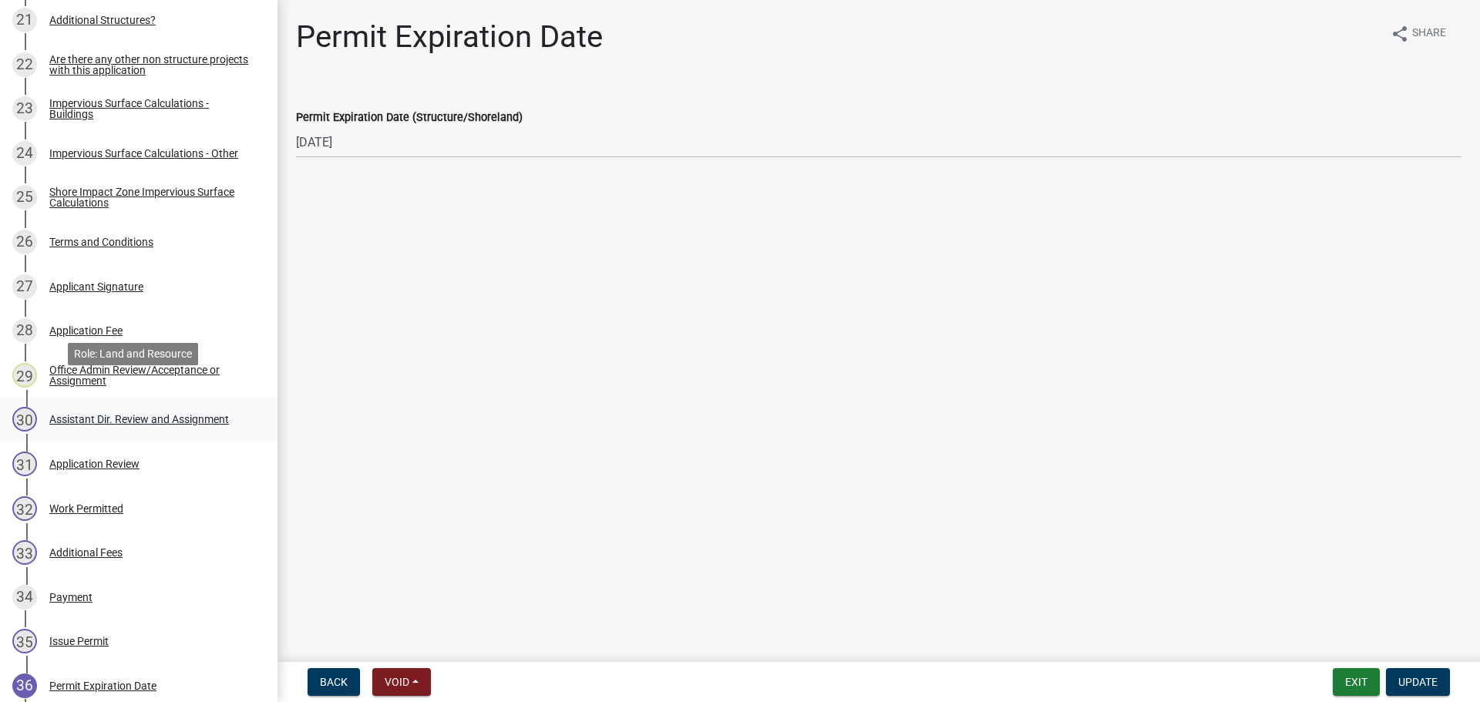
scroll to position [1234, 0]
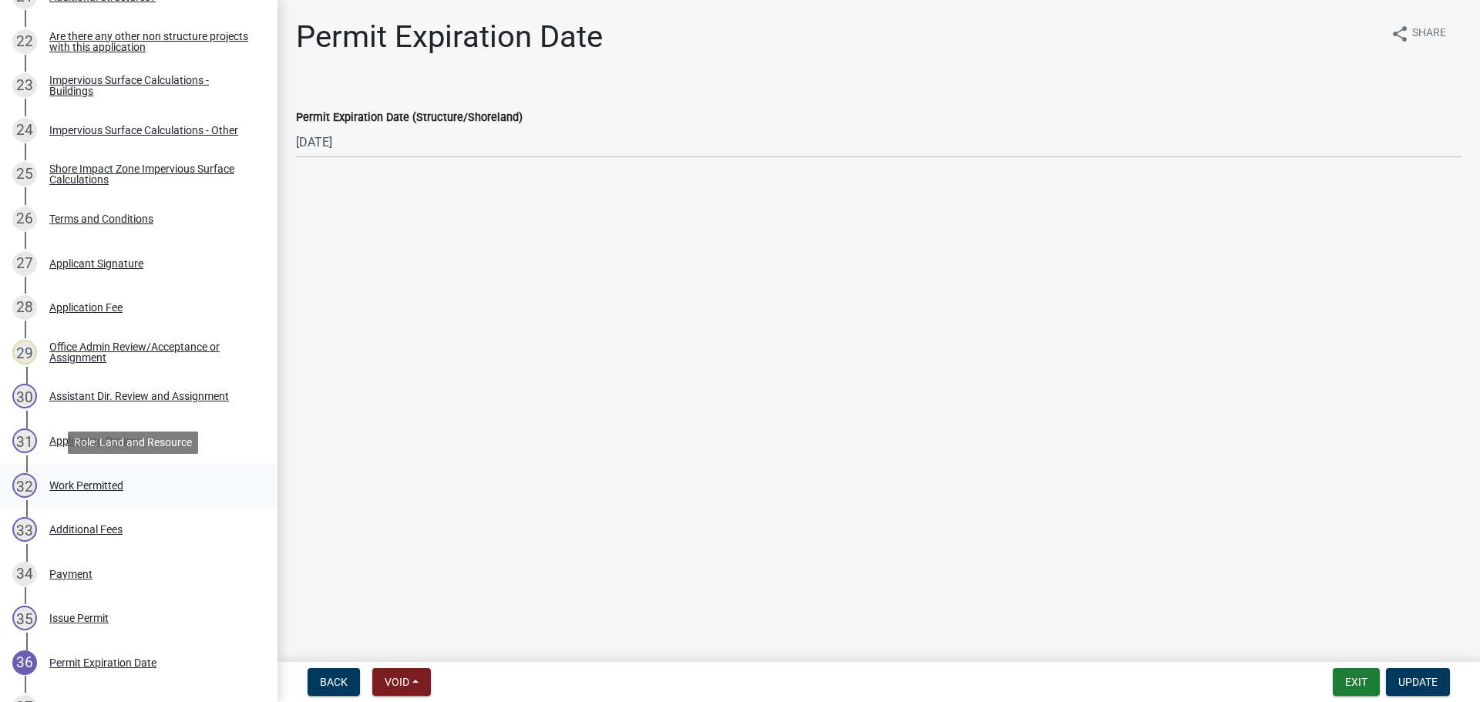
click at [87, 486] on div "Work Permitted" at bounding box center [86, 485] width 74 height 11
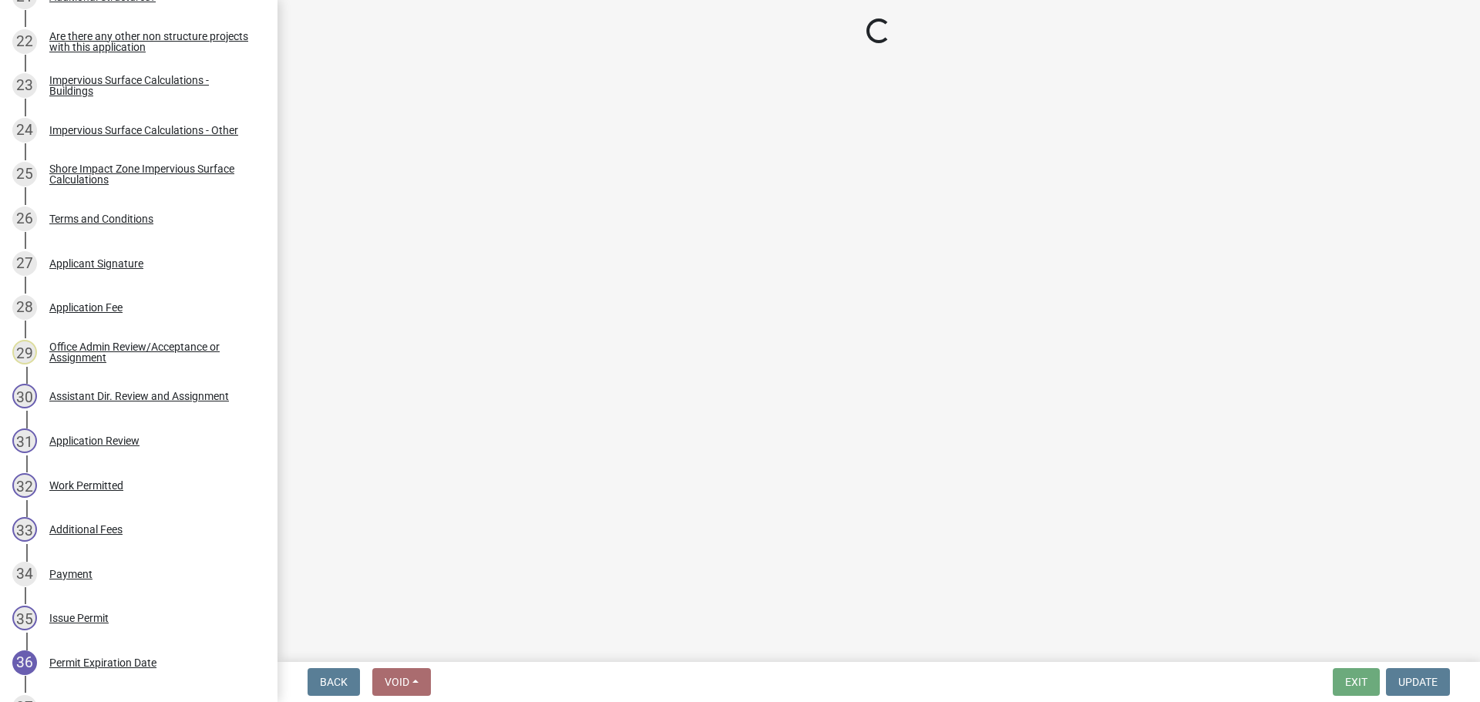
select select "f6a741f6-6d10-4601-9562-2e8ce244b7e0"
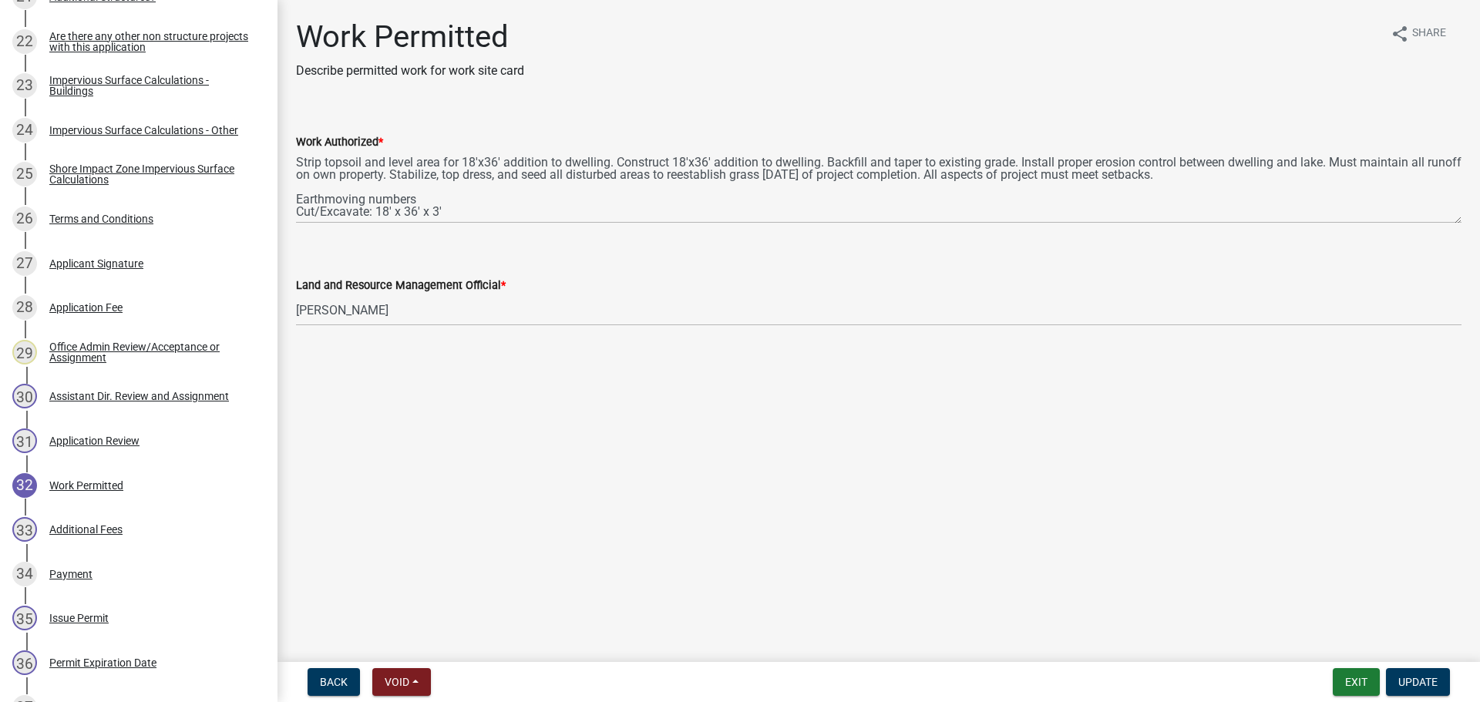
click at [1453, 221] on textarea "Strip topsoil and level area for 18'x36' addition to dwelling. Construct 18'x36…" at bounding box center [879, 187] width 1166 height 72
drag, startPoint x: 1454, startPoint y: 222, endPoint x: 1443, endPoint y: 248, distance: 28.3
click at [1443, 247] on textarea "Strip topsoil and level area for 18'x36' addition to dwelling. Construct 18'x36…" at bounding box center [879, 199] width 1166 height 96
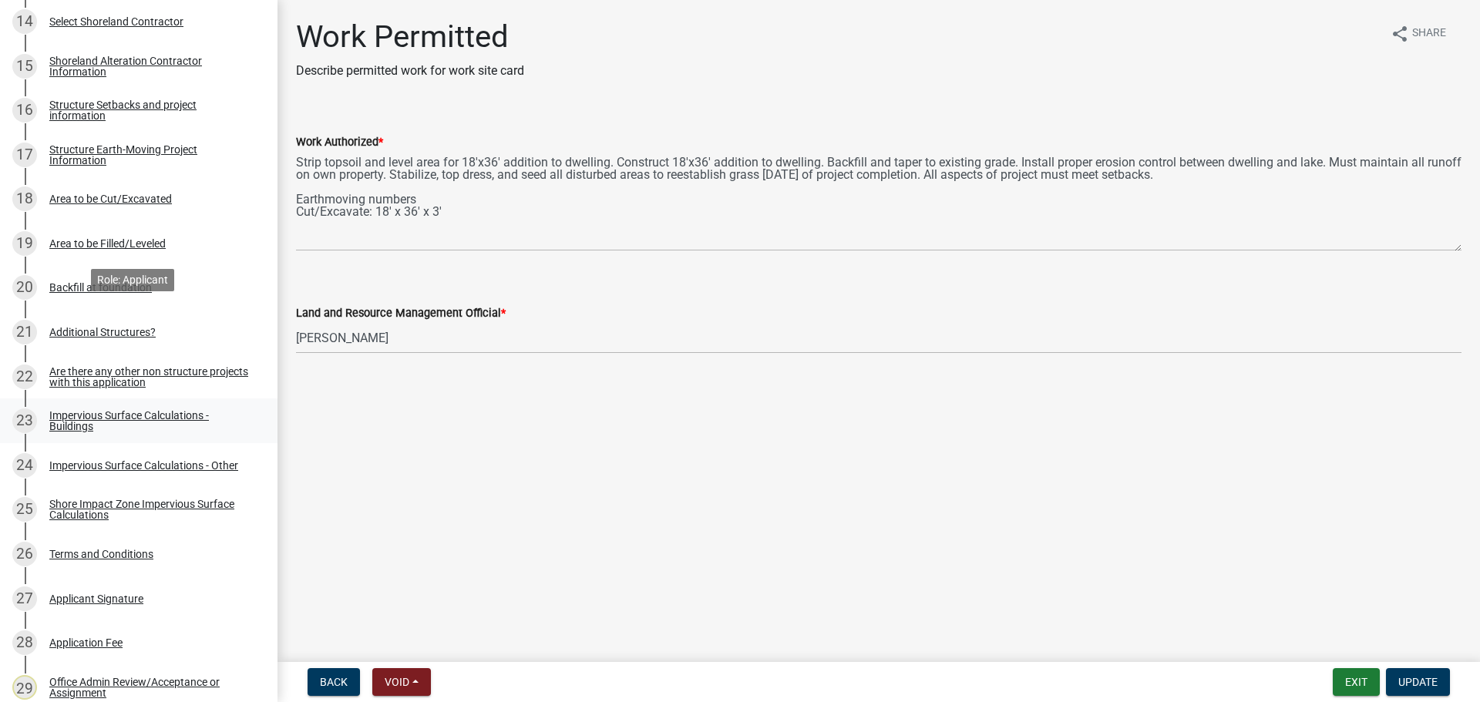
scroll to position [925, 0]
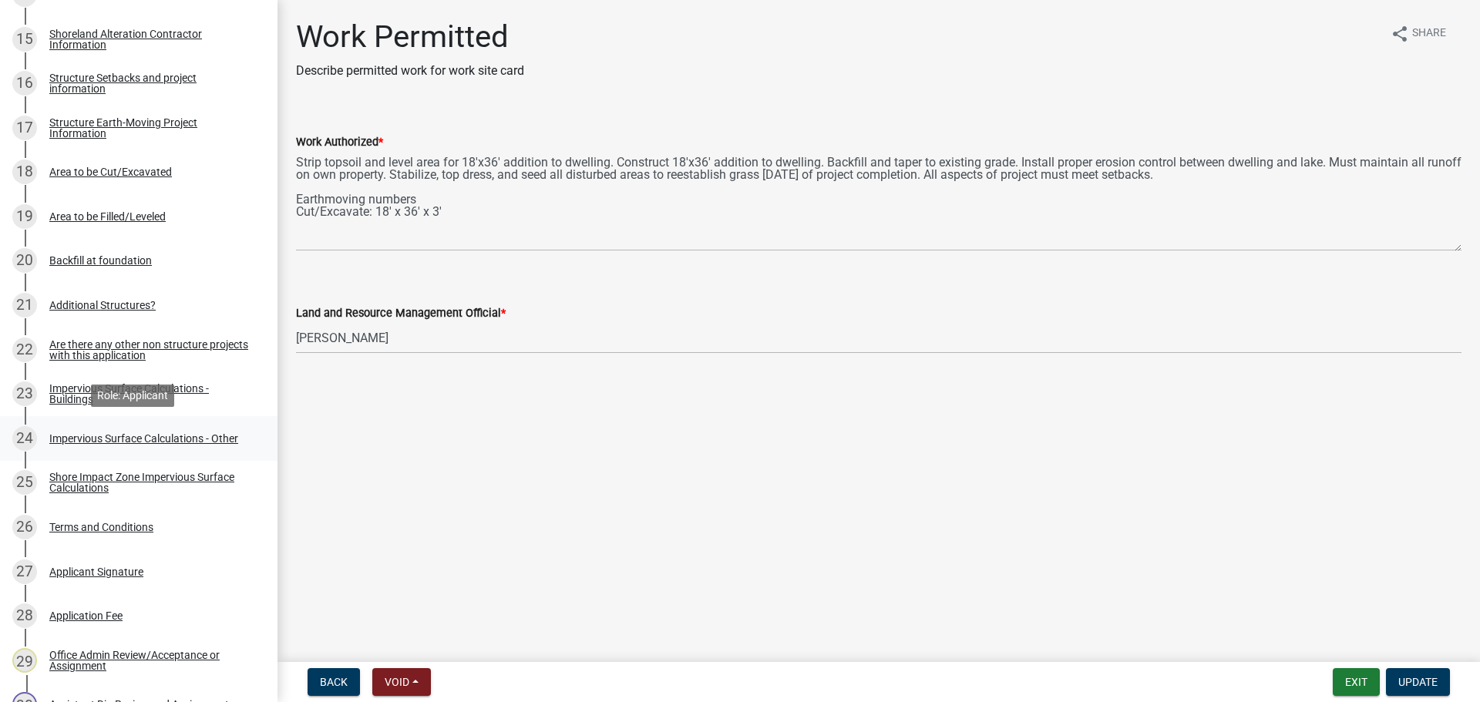
click at [163, 437] on div "Impervious Surface Calculations - Other" at bounding box center [143, 438] width 189 height 11
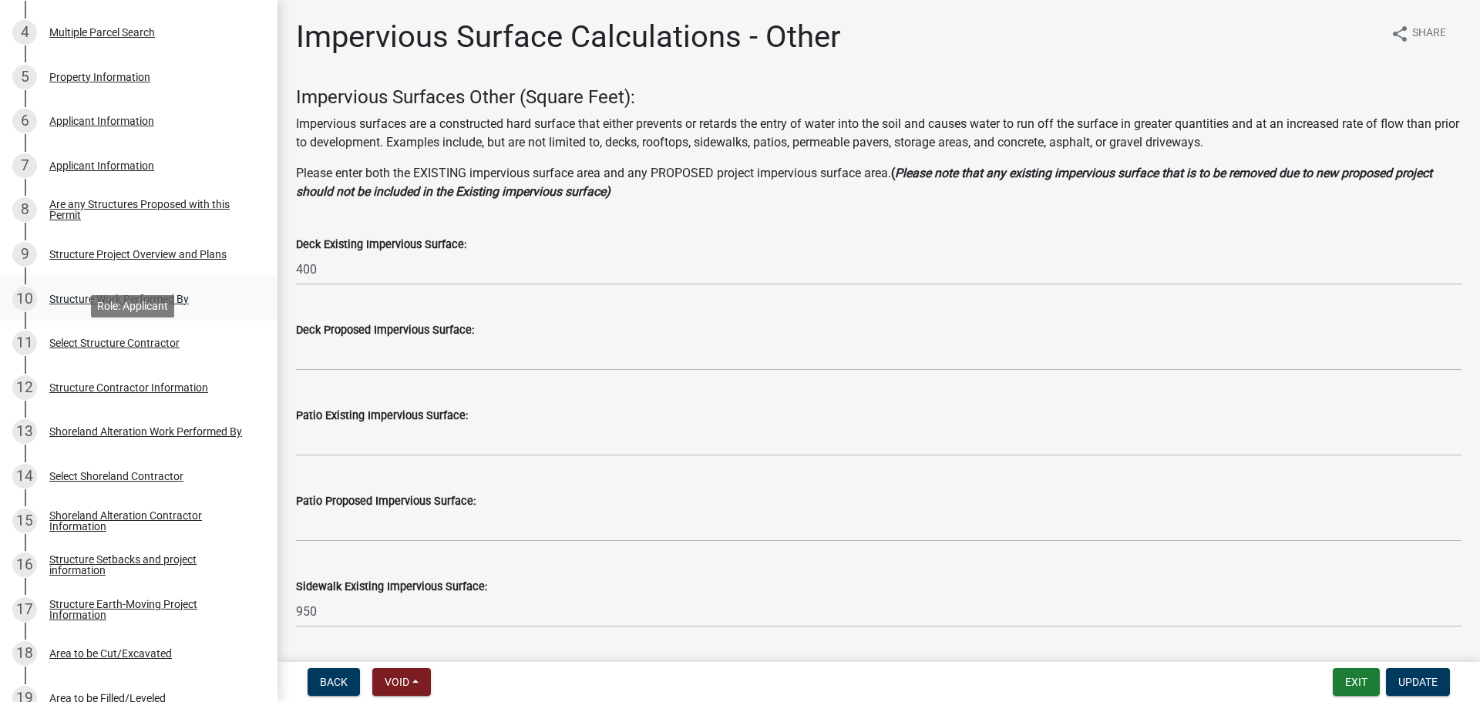
scroll to position [449, 0]
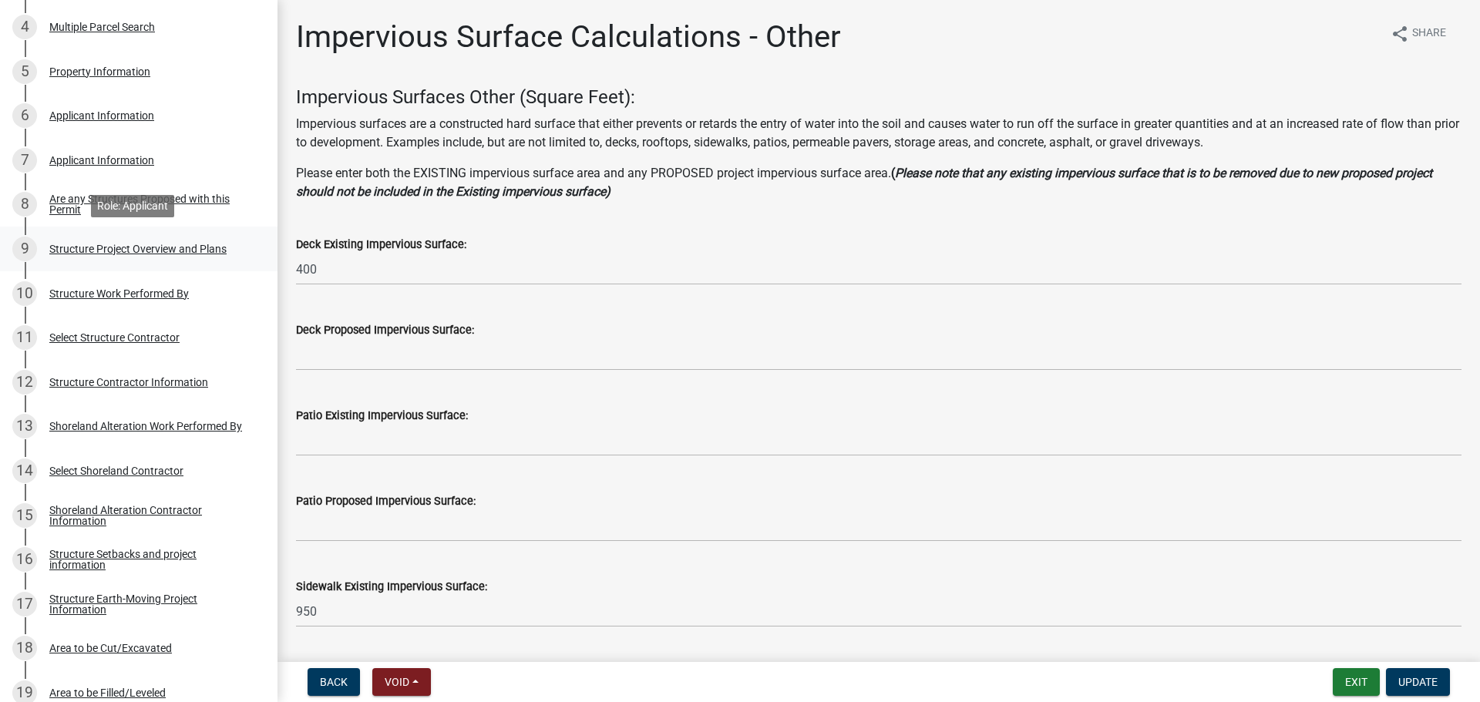
click at [122, 246] on div "Structure Project Overview and Plans" at bounding box center [137, 249] width 177 height 11
